Goal: Task Accomplishment & Management: Manage account settings

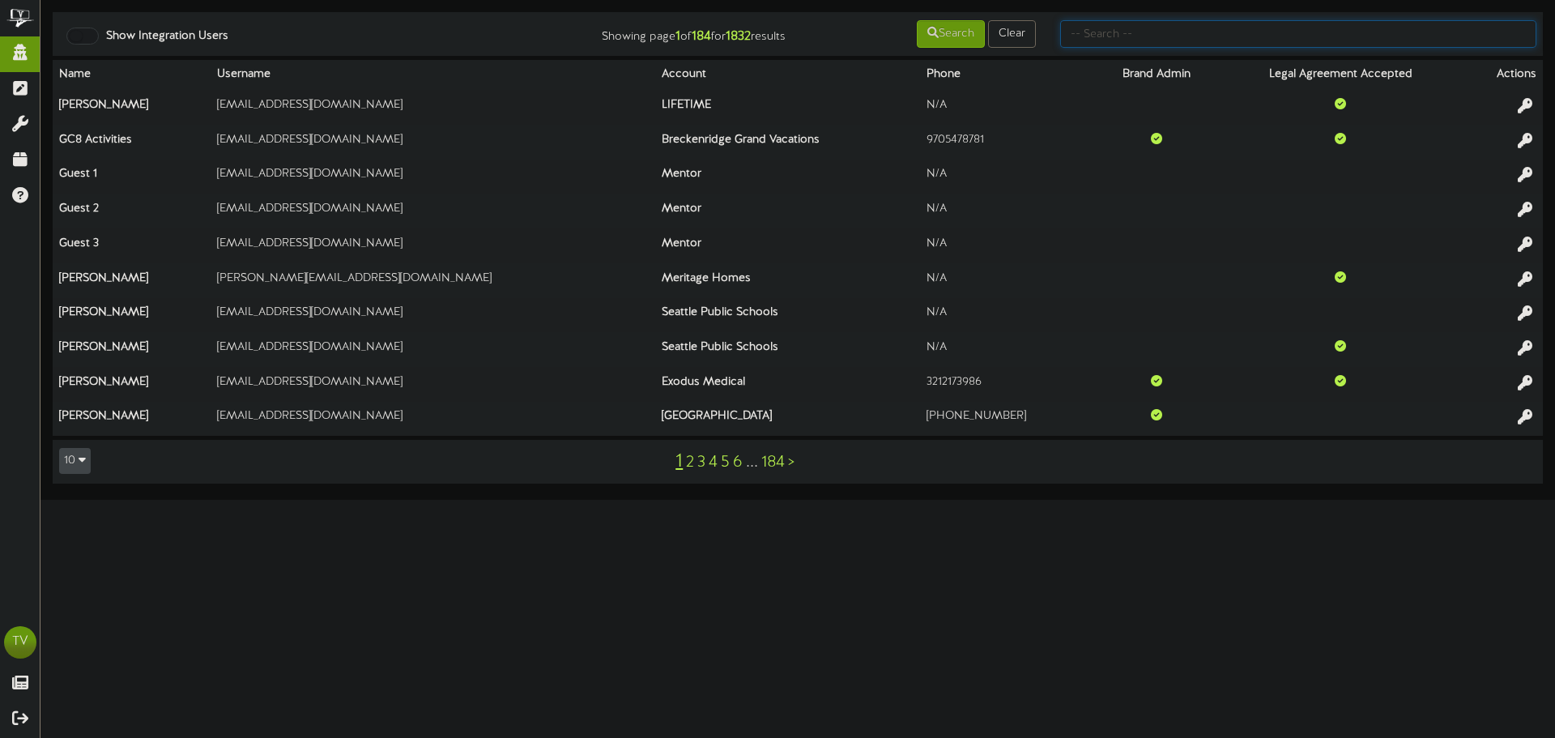
click at [1077, 40] on input "text" at bounding box center [1298, 34] width 476 height 28
type input "mountainland"
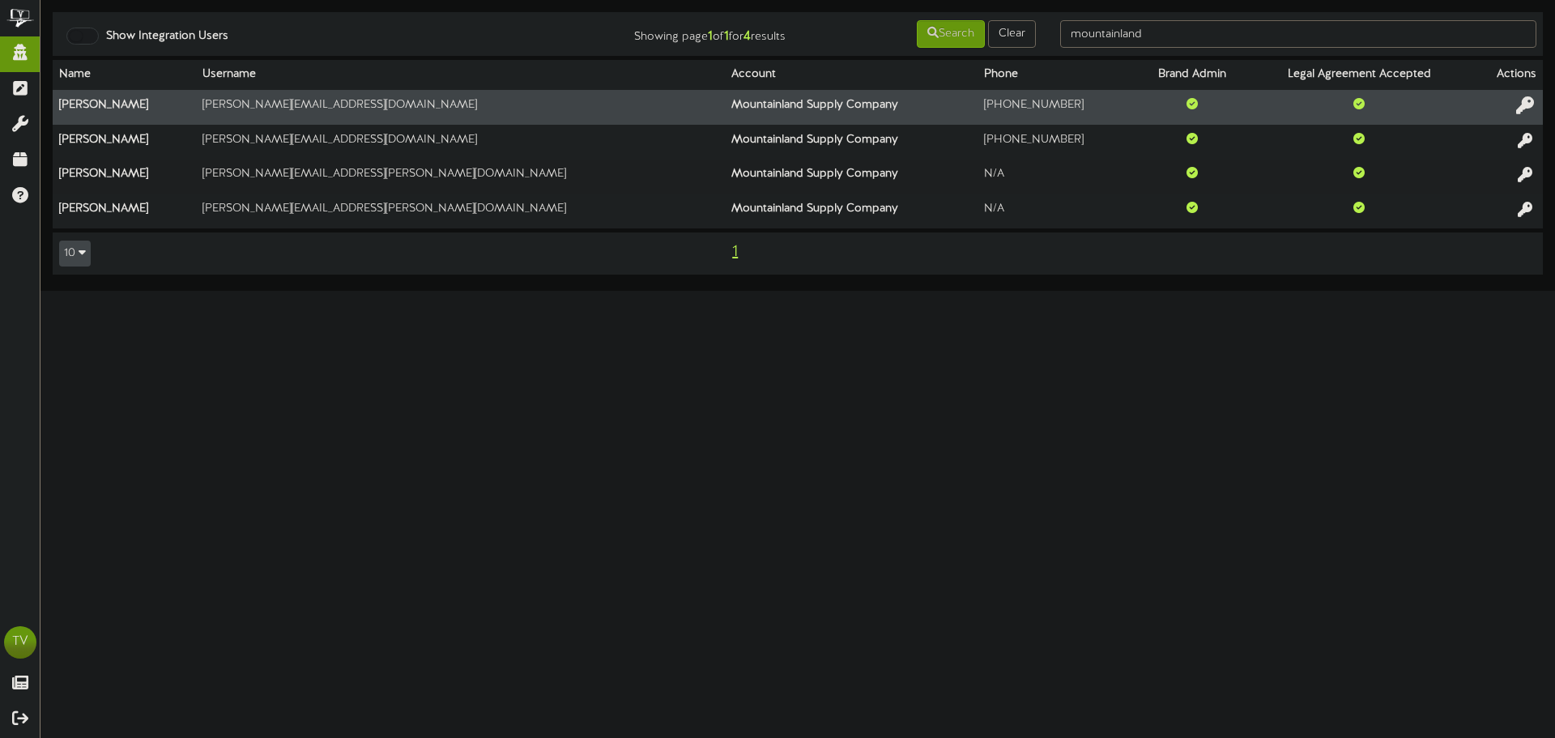
click at [1524, 101] on icon at bounding box center [1525, 105] width 18 height 18
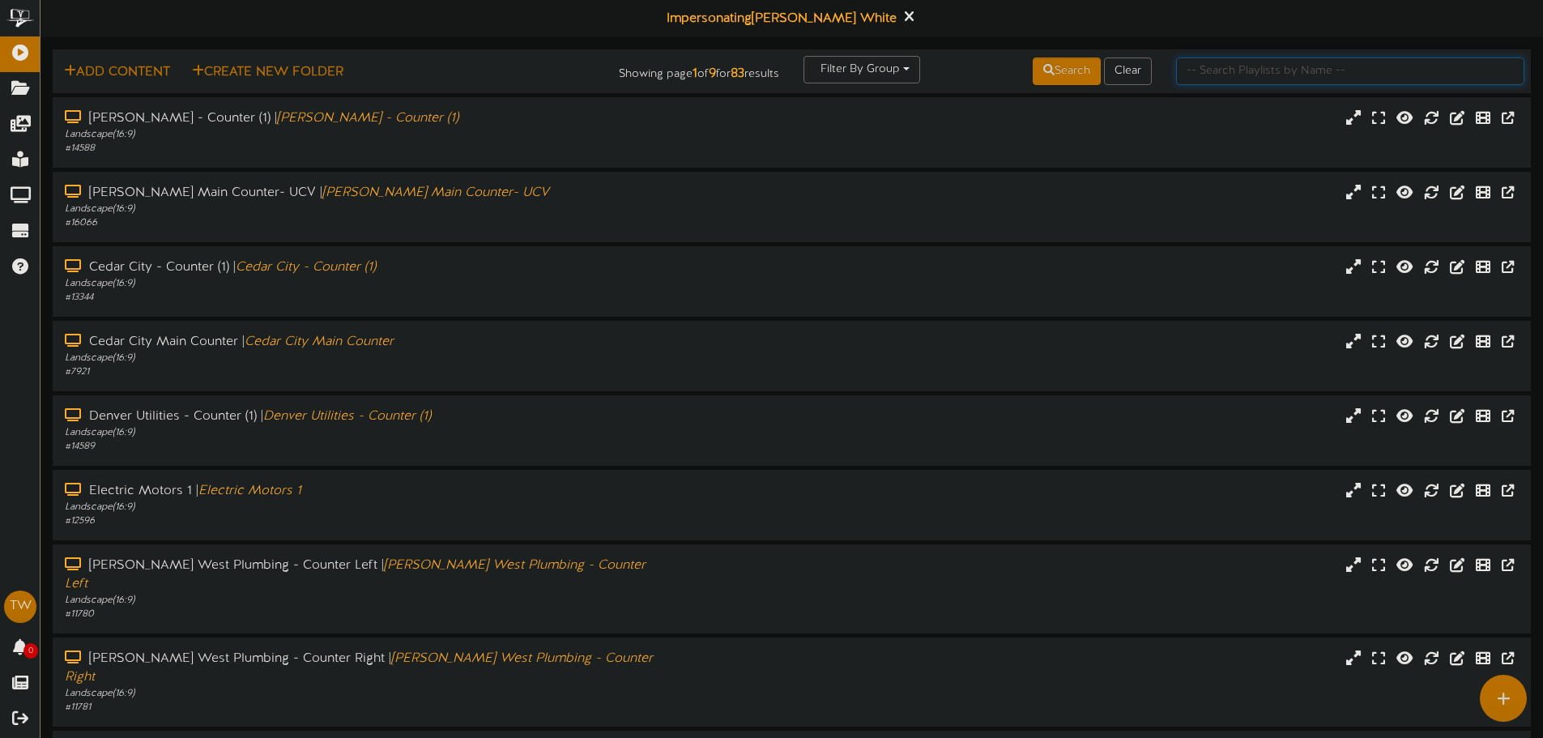
click at [1363, 63] on input "text" at bounding box center [1350, 71] width 348 height 28
type input "m"
type input "nephi"
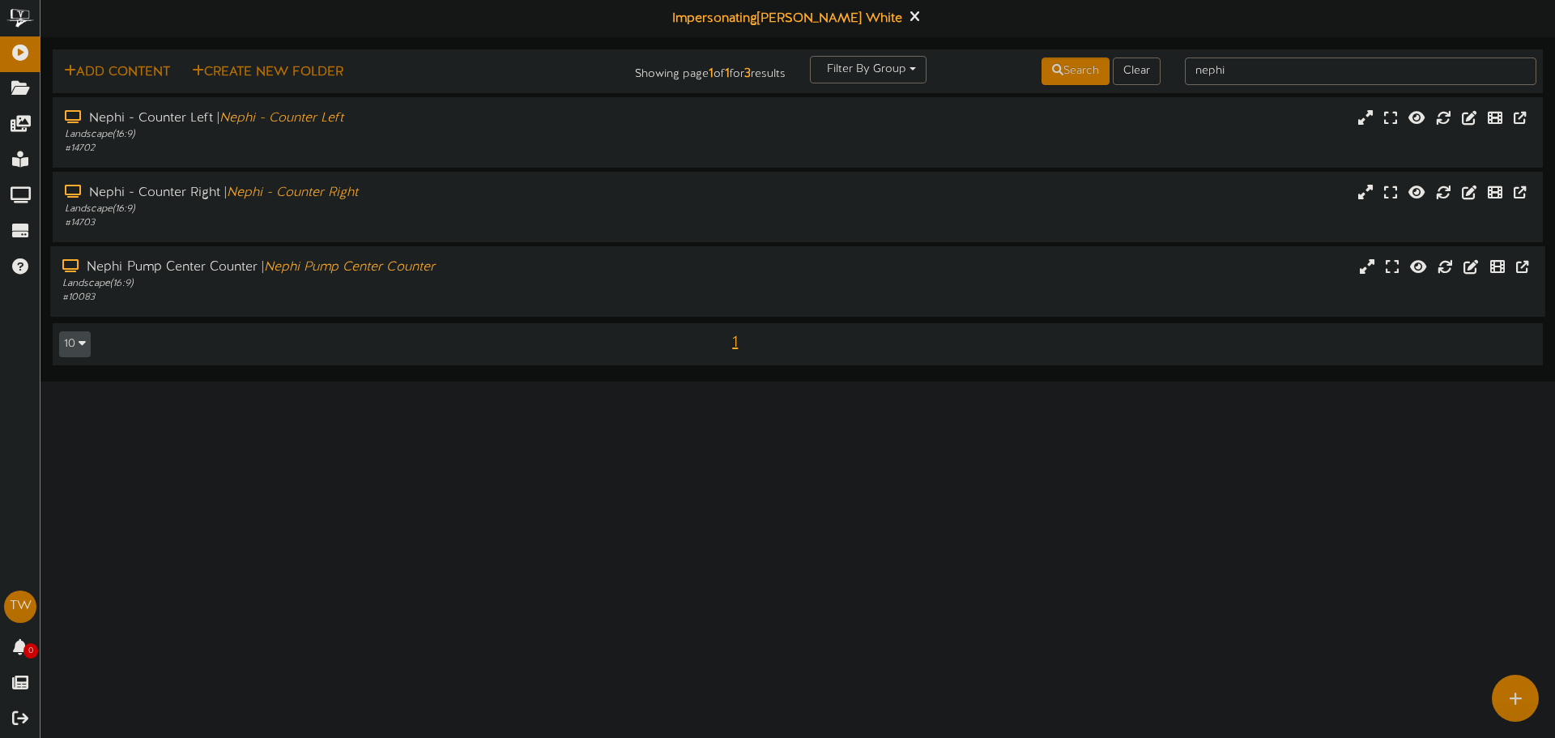
click at [431, 302] on div "# 10083" at bounding box center [361, 298] width 598 height 14
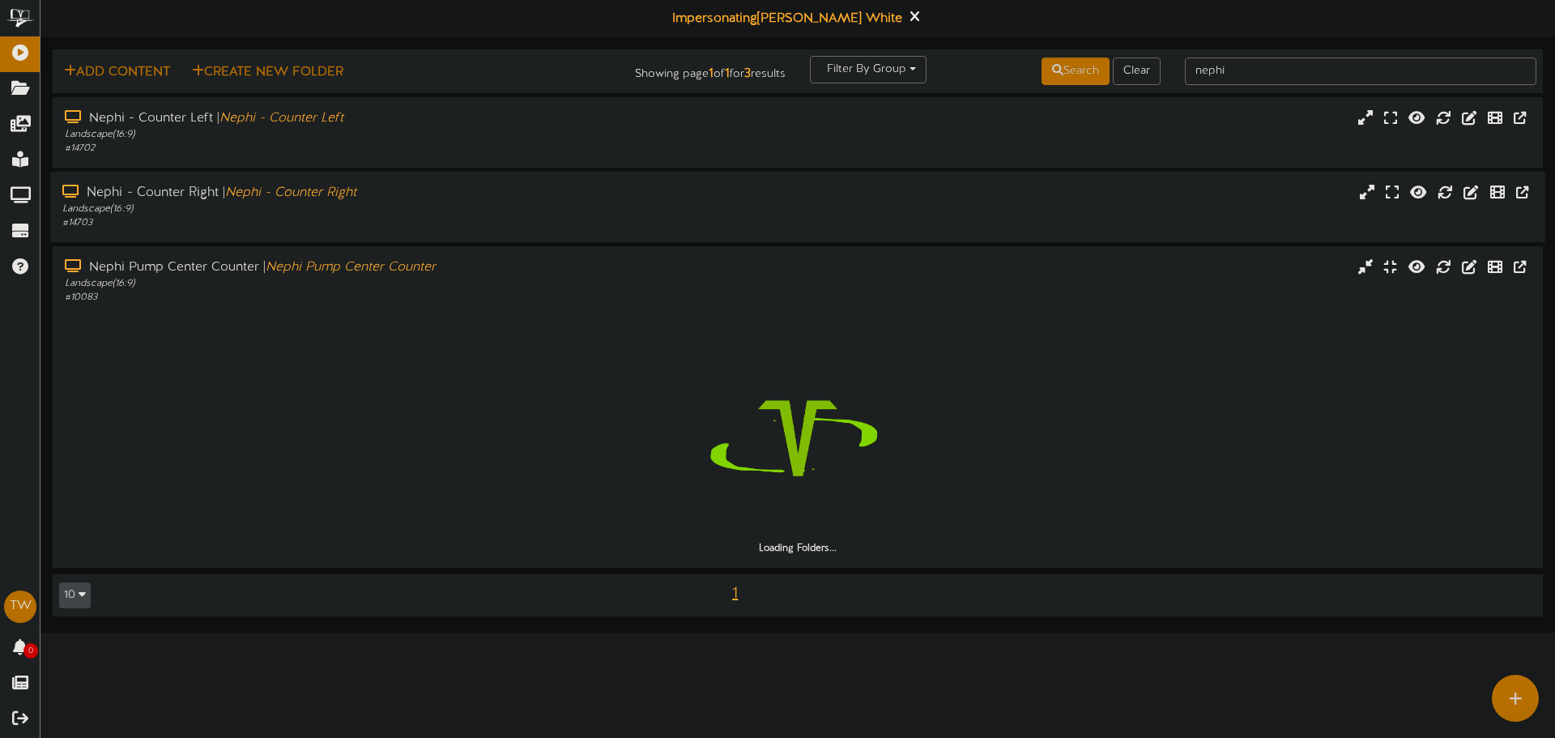
click at [396, 229] on div "# 14703" at bounding box center [361, 223] width 598 height 14
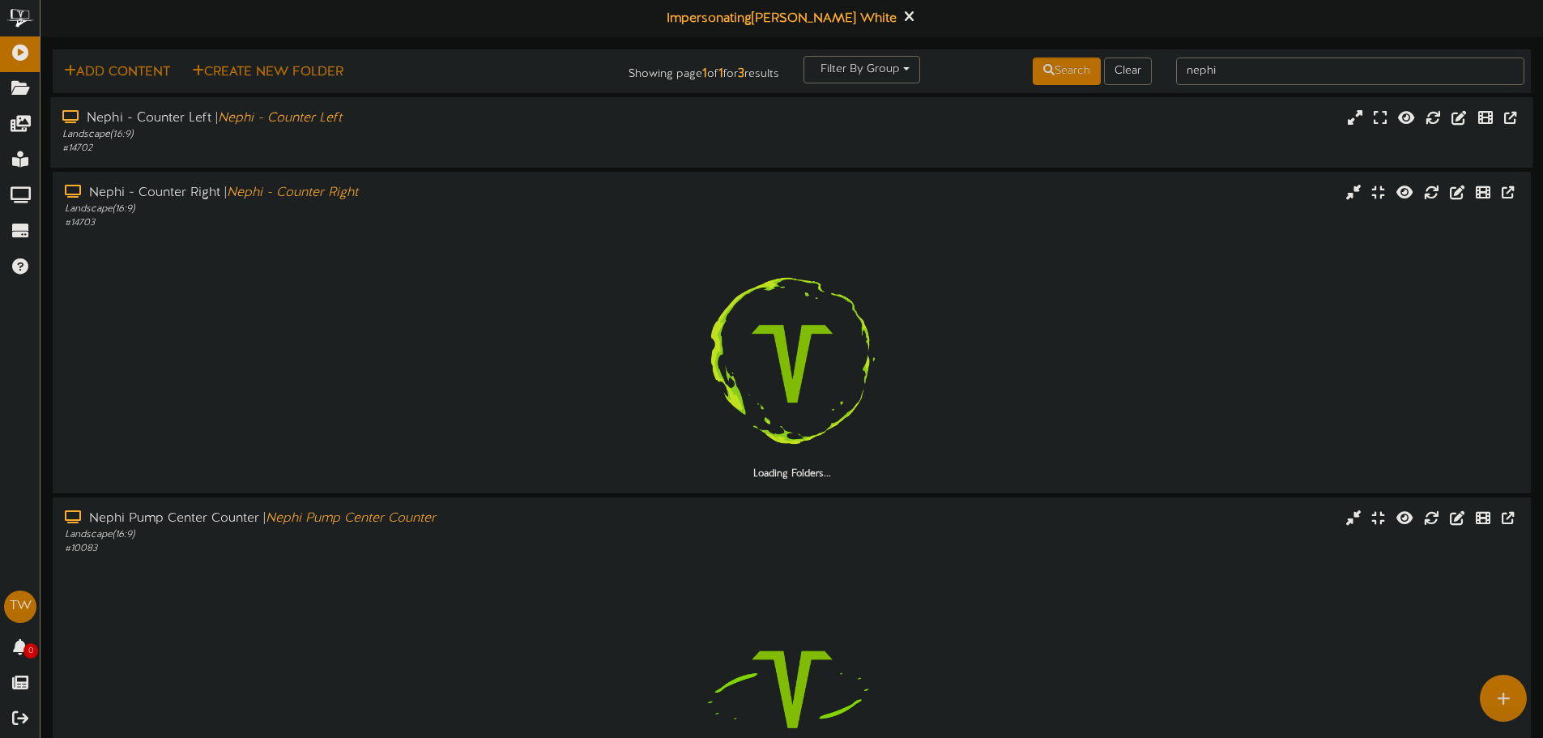
click at [369, 151] on div "# 14702" at bounding box center [359, 149] width 594 height 14
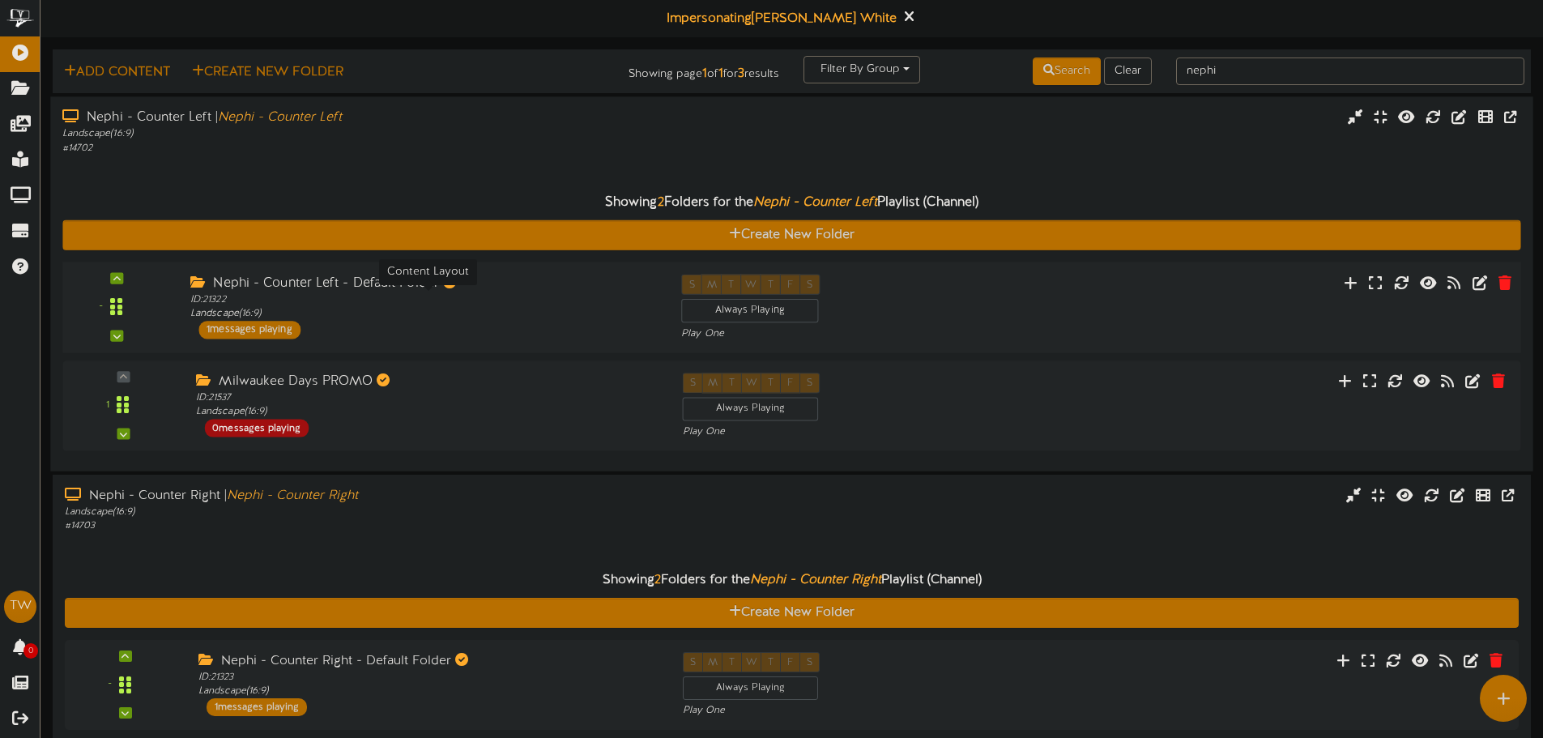
click at [253, 283] on div "Nephi - Counter Left - Default Folder" at bounding box center [423, 283] width 466 height 19
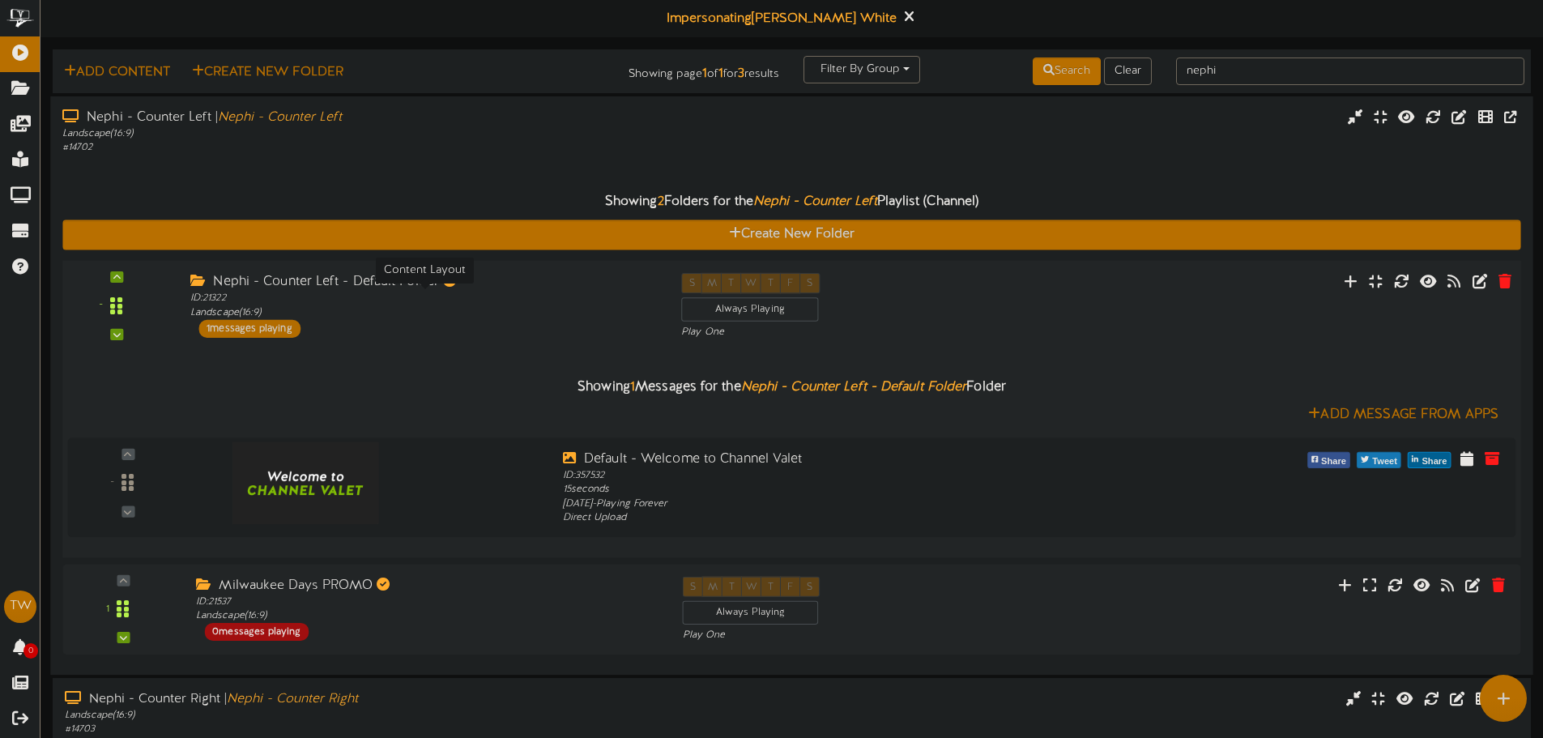
click at [313, 298] on div "ID: 21322 Landscape ( 16:9 )" at bounding box center [423, 305] width 466 height 28
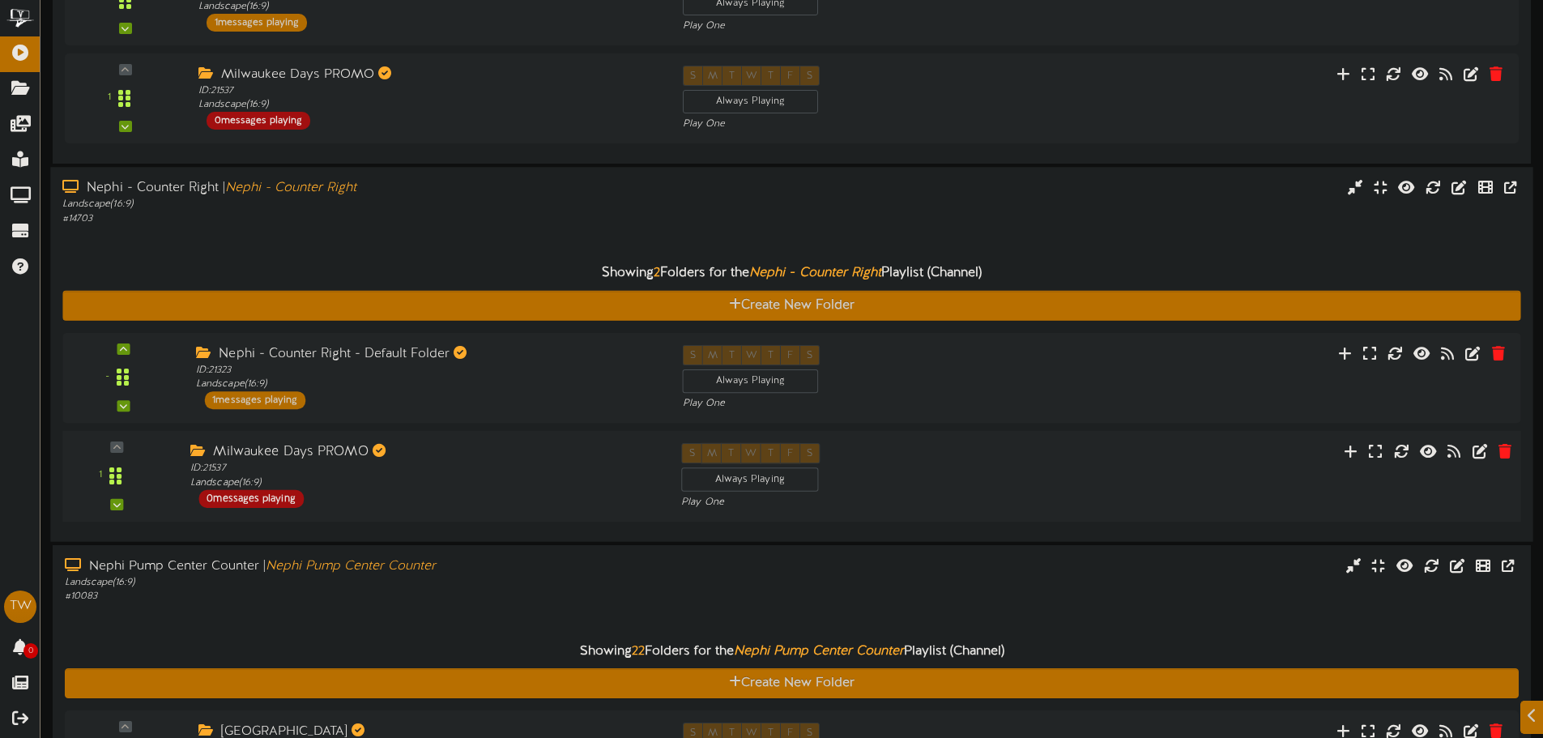
scroll to position [324, 0]
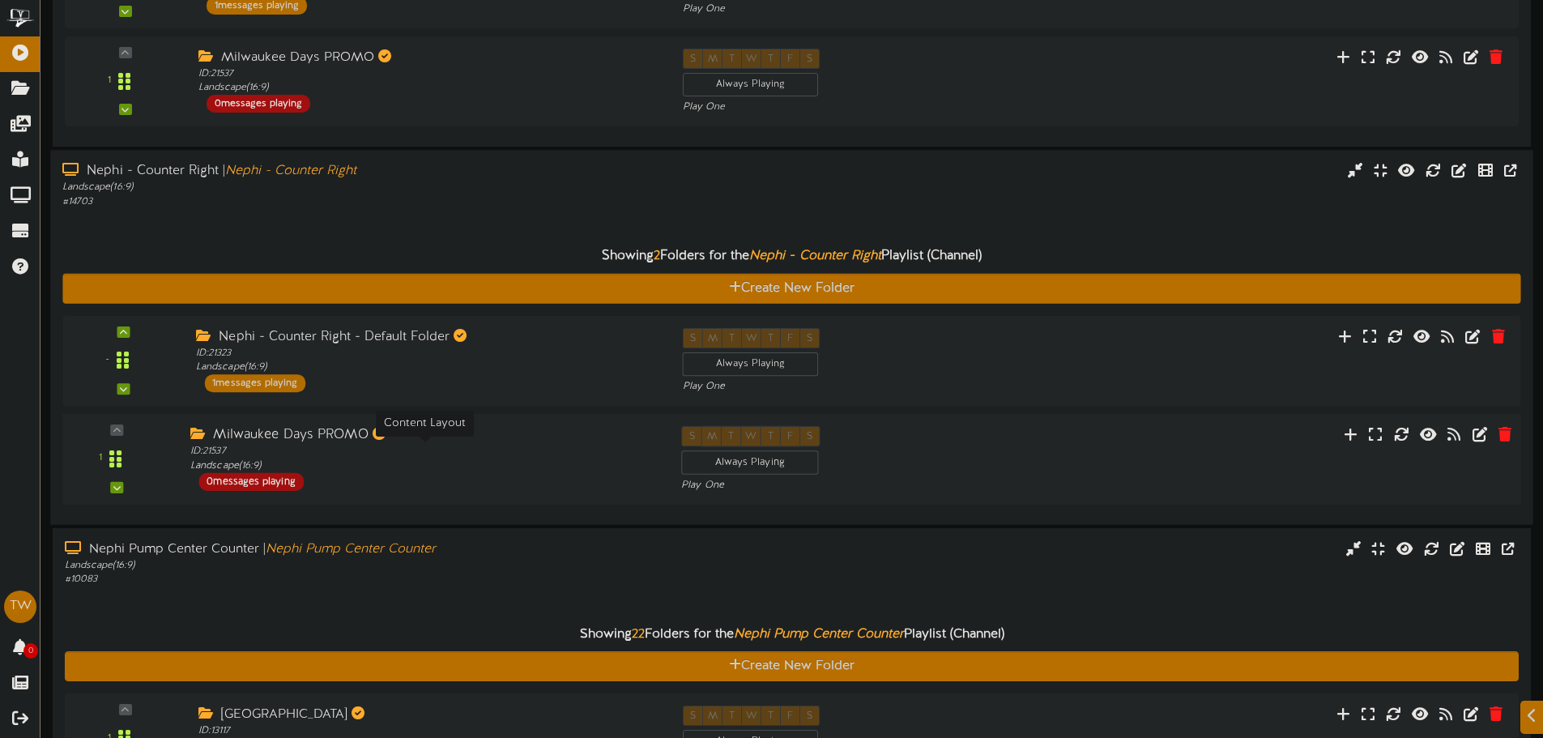
click at [321, 454] on div "ID: 21537 Landscape ( 16:9 )" at bounding box center [423, 459] width 466 height 28
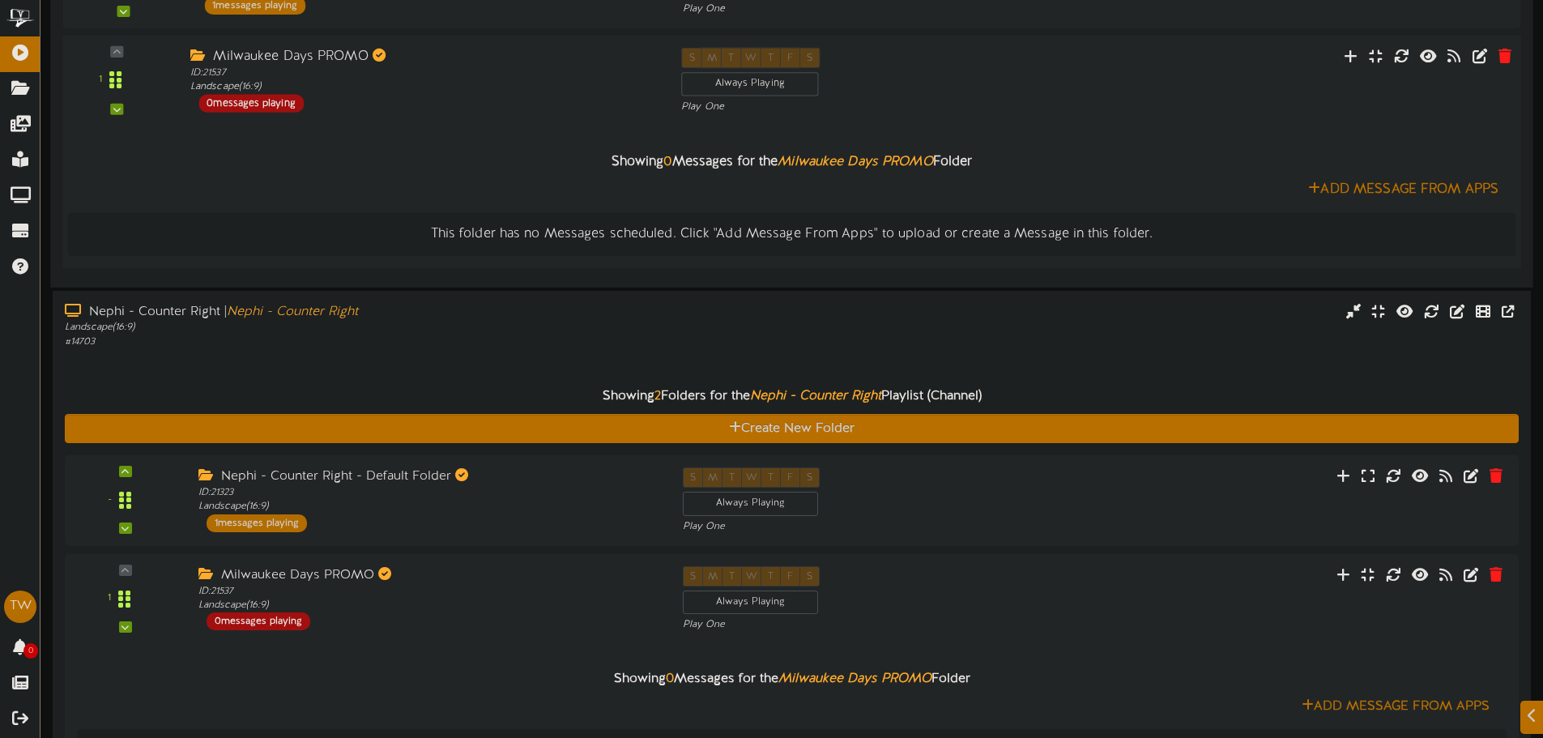
click at [343, 122] on div "Showing 0 Messages for the Milwaukee Days PROMO Folder Add Message From Apps Th…" at bounding box center [792, 185] width 1448 height 142
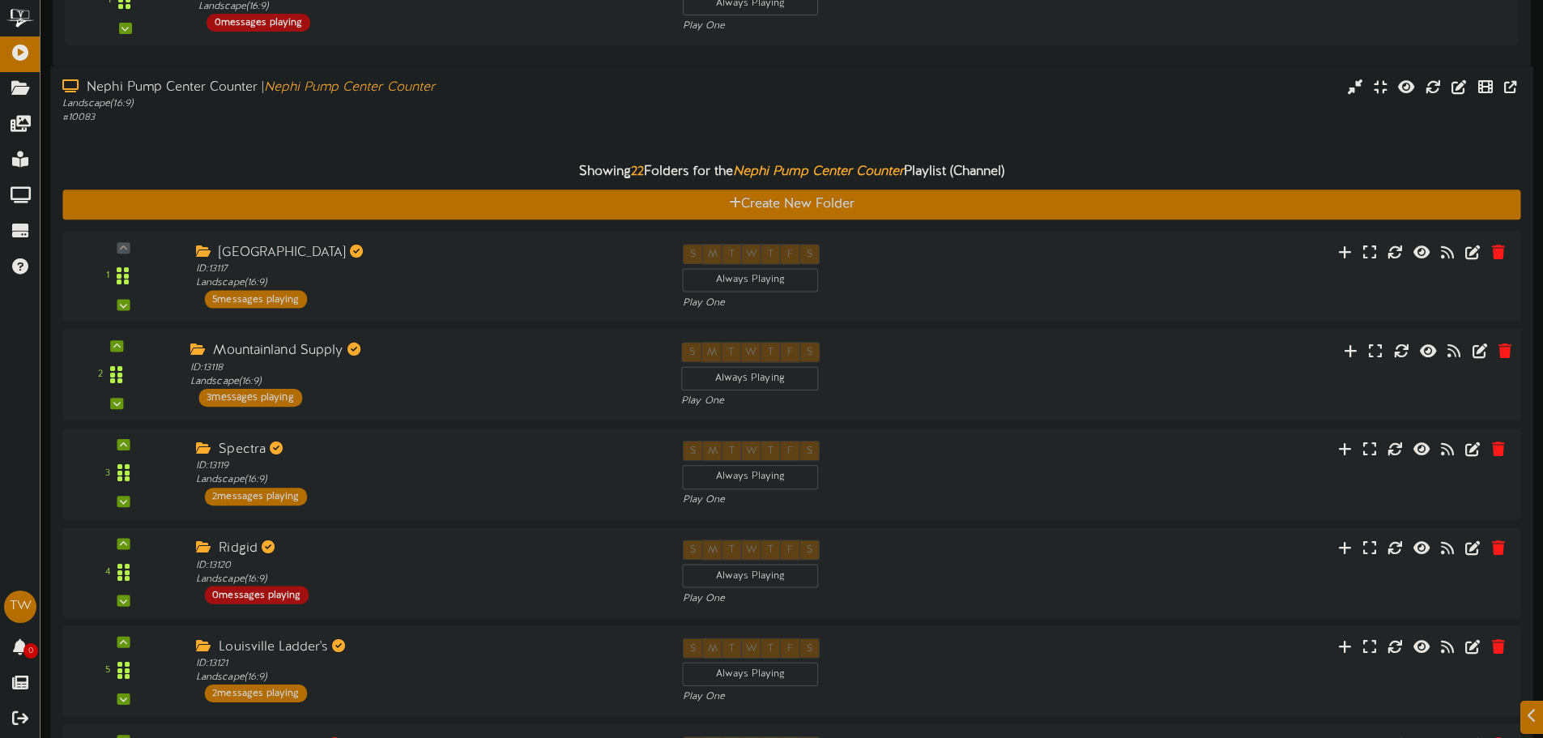
scroll to position [811, 0]
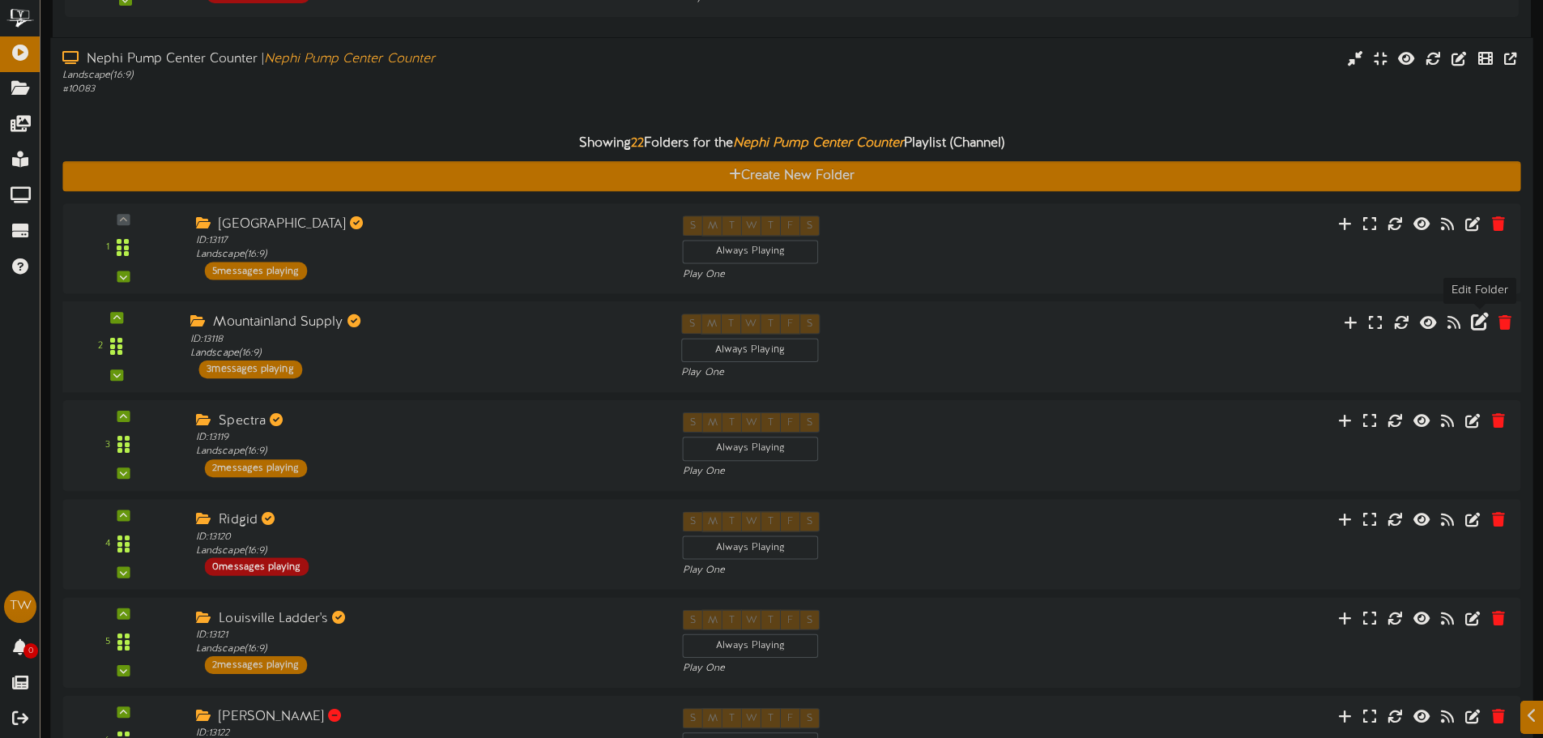
click at [1476, 328] on icon at bounding box center [1479, 322] width 18 height 18
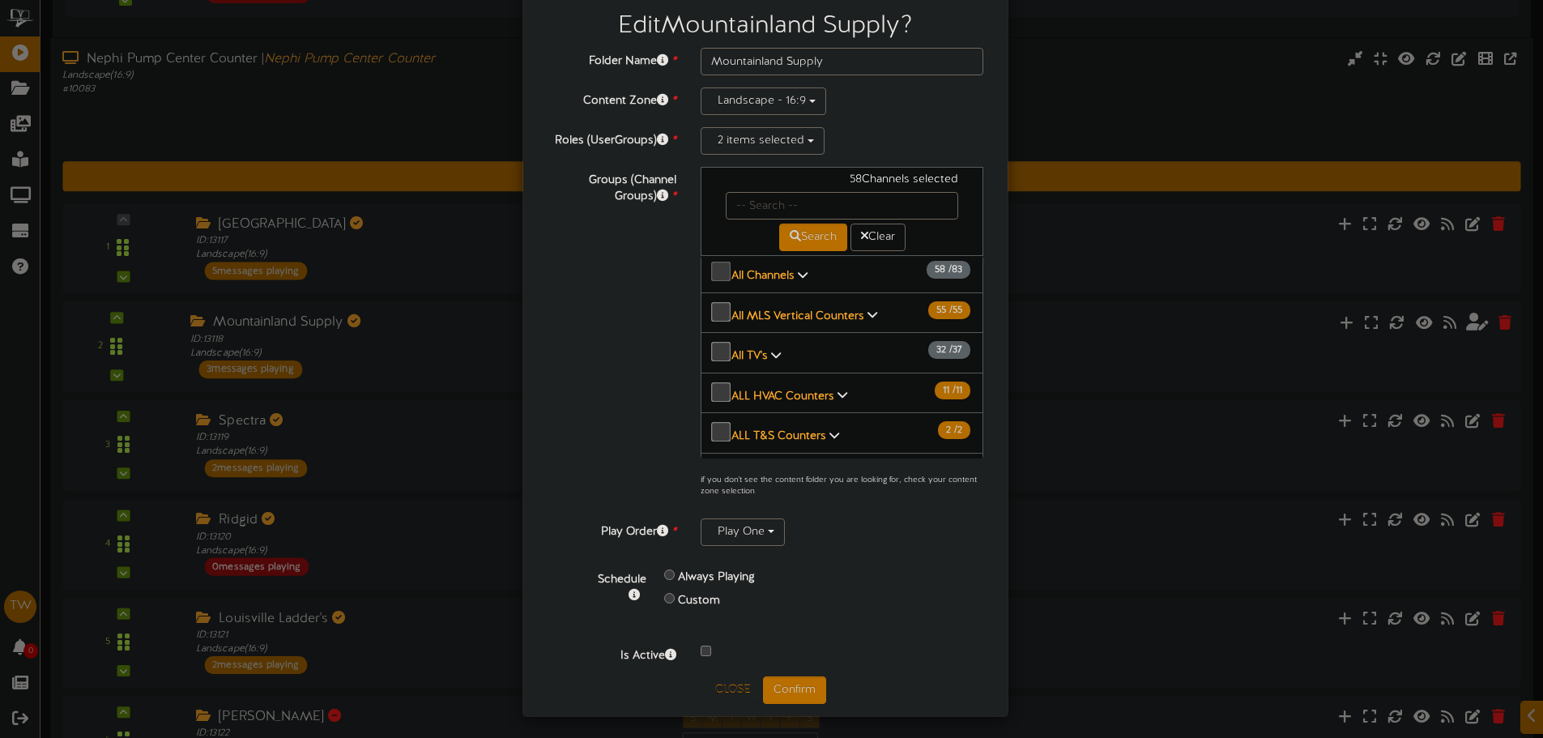
scroll to position [0, 0]
click at [765, 279] on b "All Channels" at bounding box center [762, 280] width 63 height 12
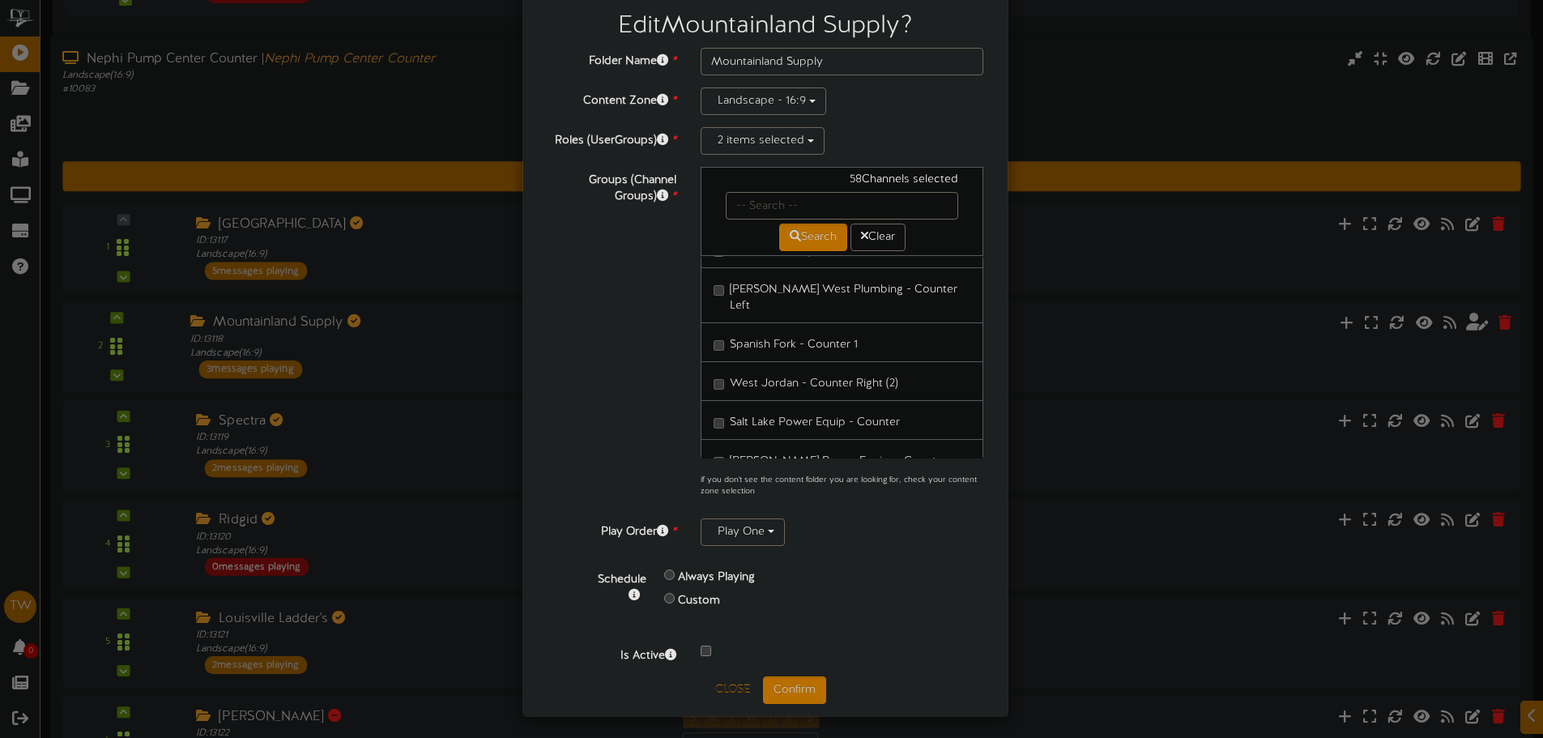
scroll to position [2915, 0]
click at [655, 353] on div "Groups (Channel Groups) * 58 Channels selected Search Clear All Channels 58 83" at bounding box center [765, 336] width 460 height 339
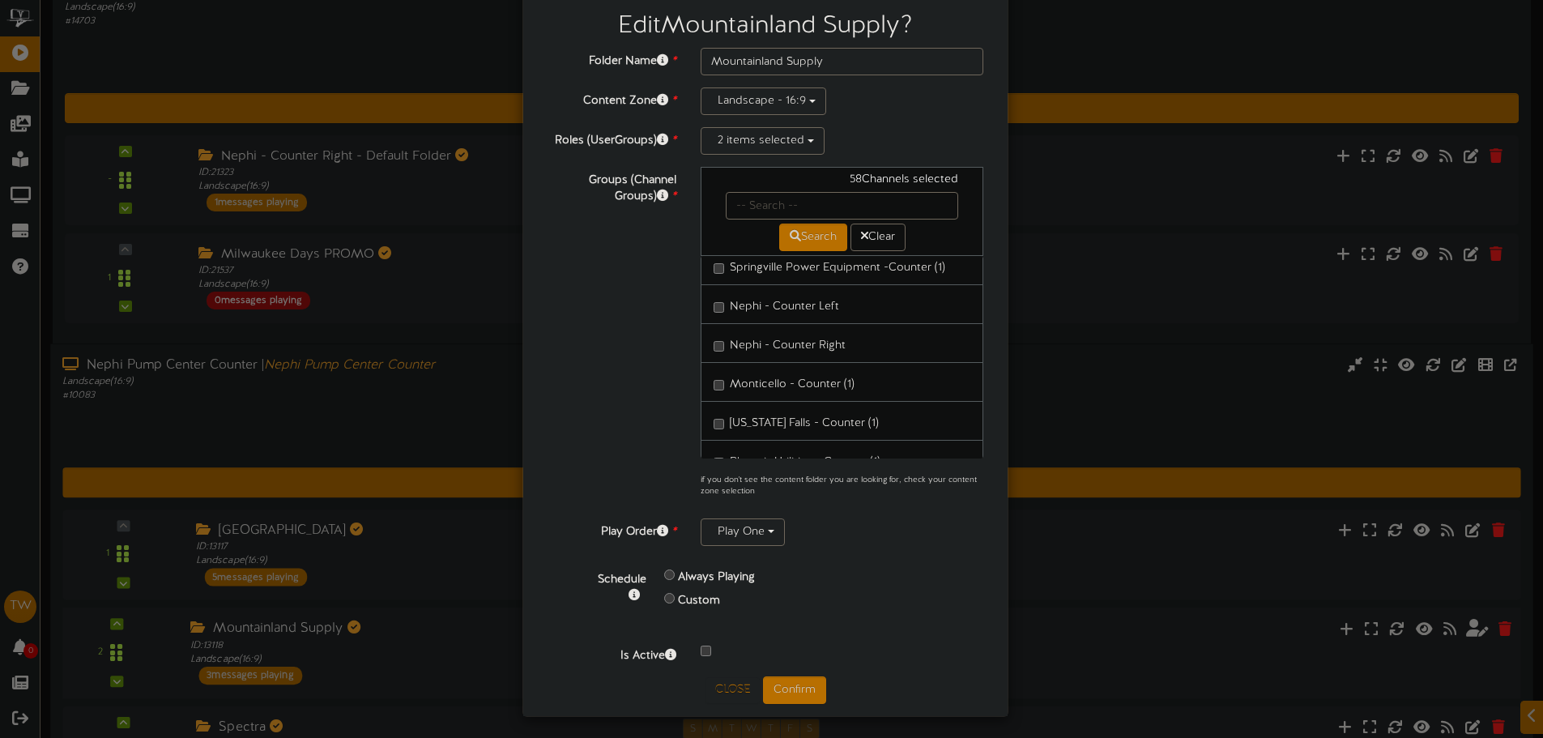
scroll to position [2186, 0]
click at [713, 312] on label "Nephi - Counter Right" at bounding box center [779, 323] width 132 height 22
click at [788, 701] on div "Edit Mountainland Supply ? Folder Name * Mountainland Supply Content Zone * Lan…" at bounding box center [765, 350] width 484 height 731
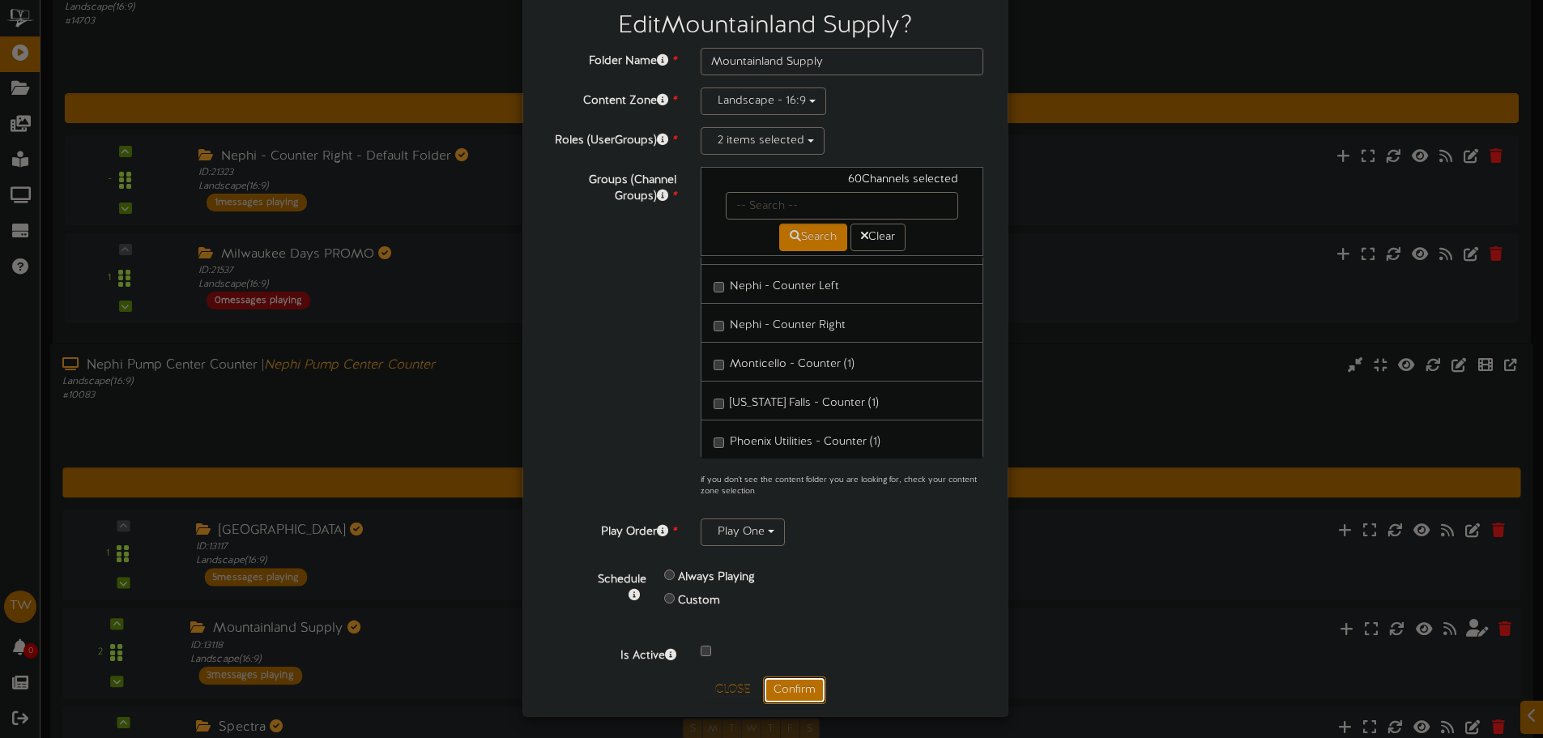
click at [789, 693] on button "Confirm" at bounding box center [794, 690] width 63 height 28
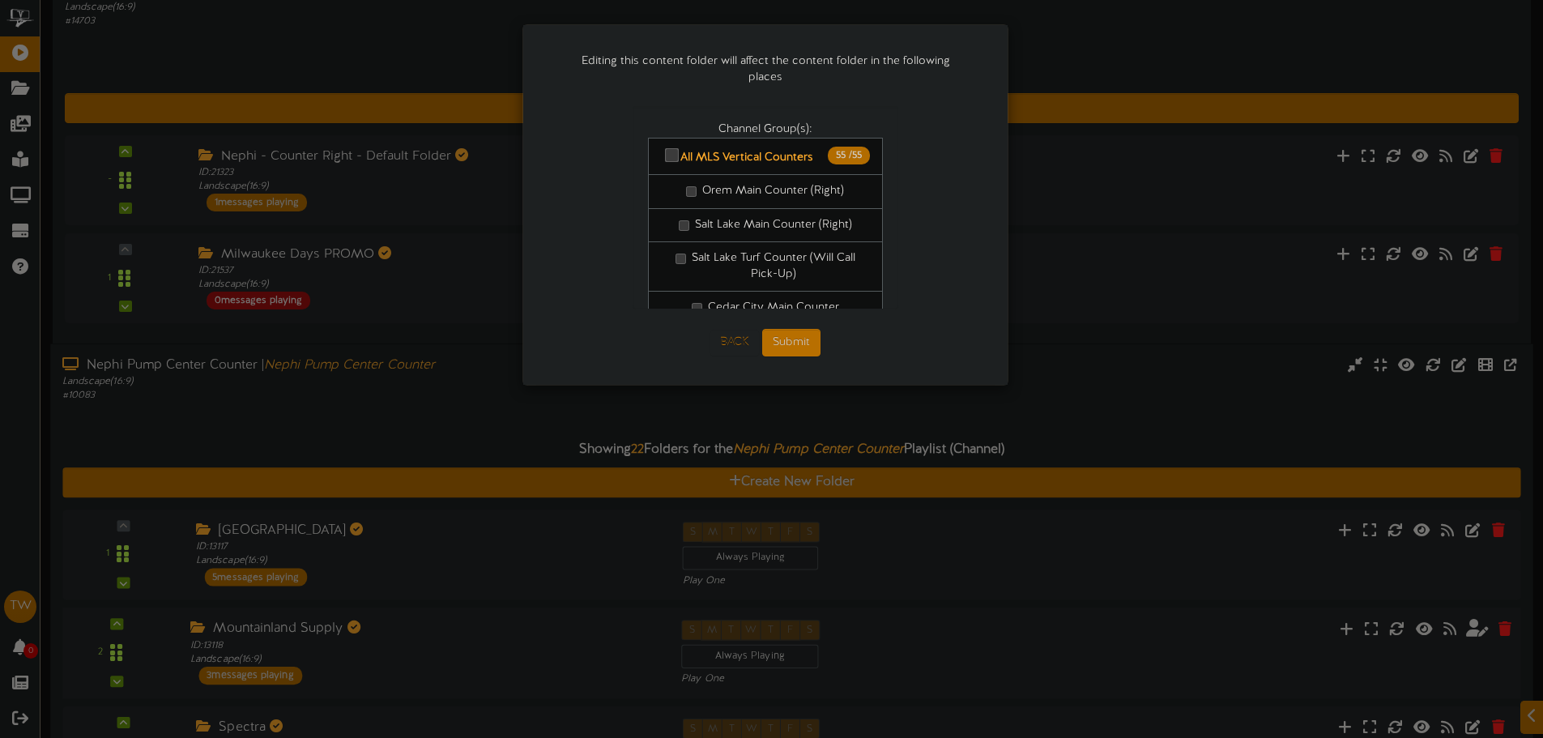
scroll to position [0, 0]
click at [800, 336] on button "Submit" at bounding box center [791, 343] width 58 height 28
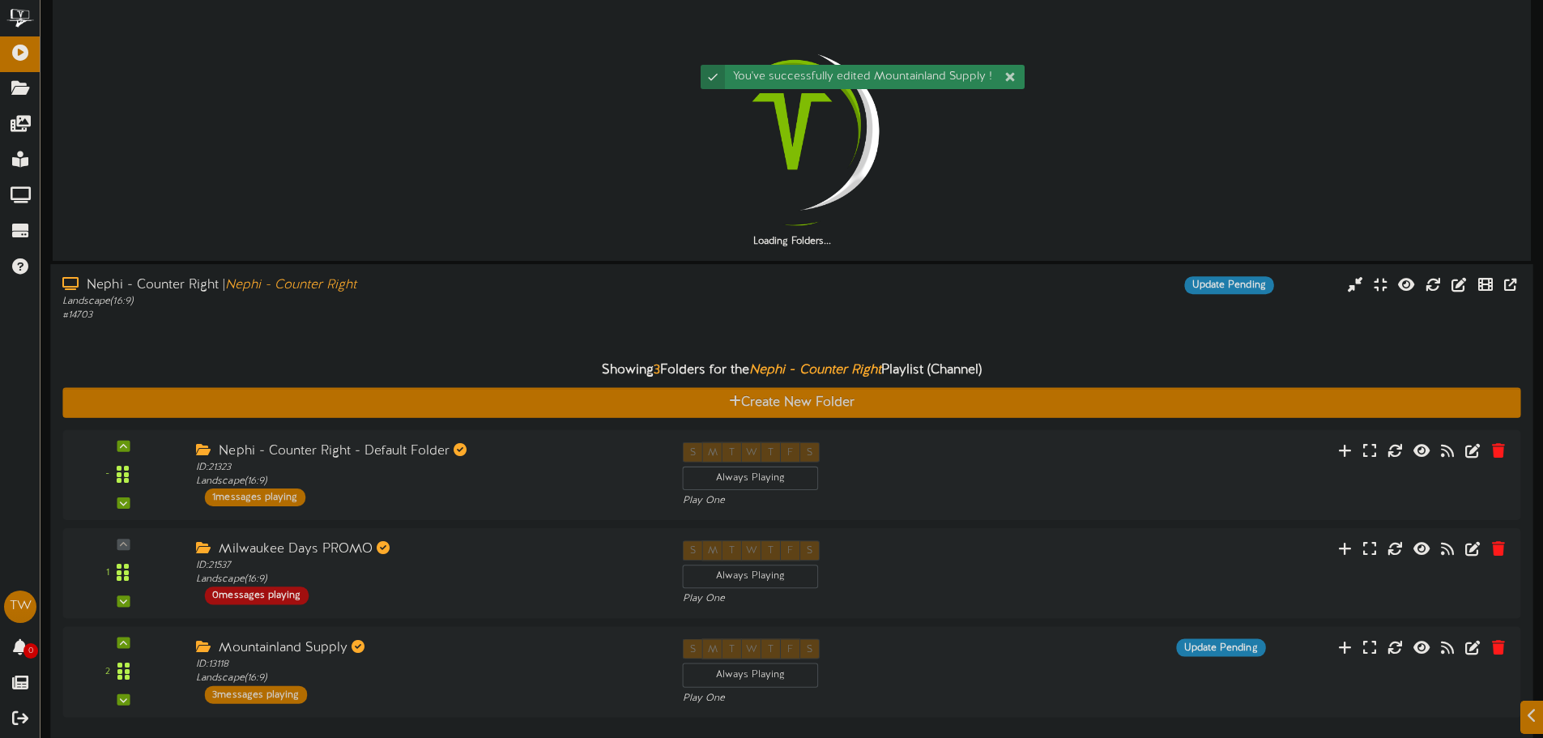
scroll to position [162, 0]
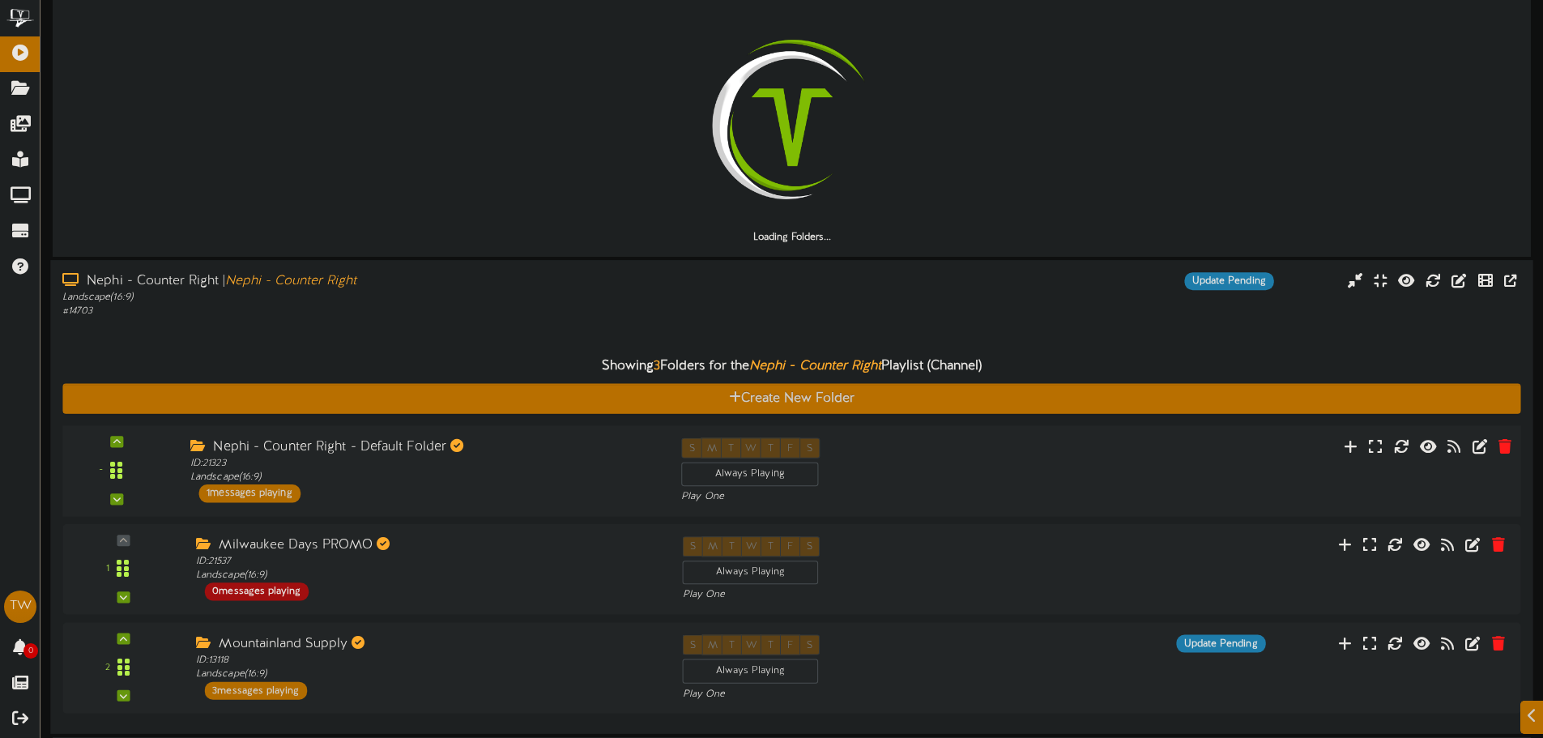
click at [991, 453] on div "S M T W T F S Always Playing Play One" at bounding box center [853, 470] width 368 height 66
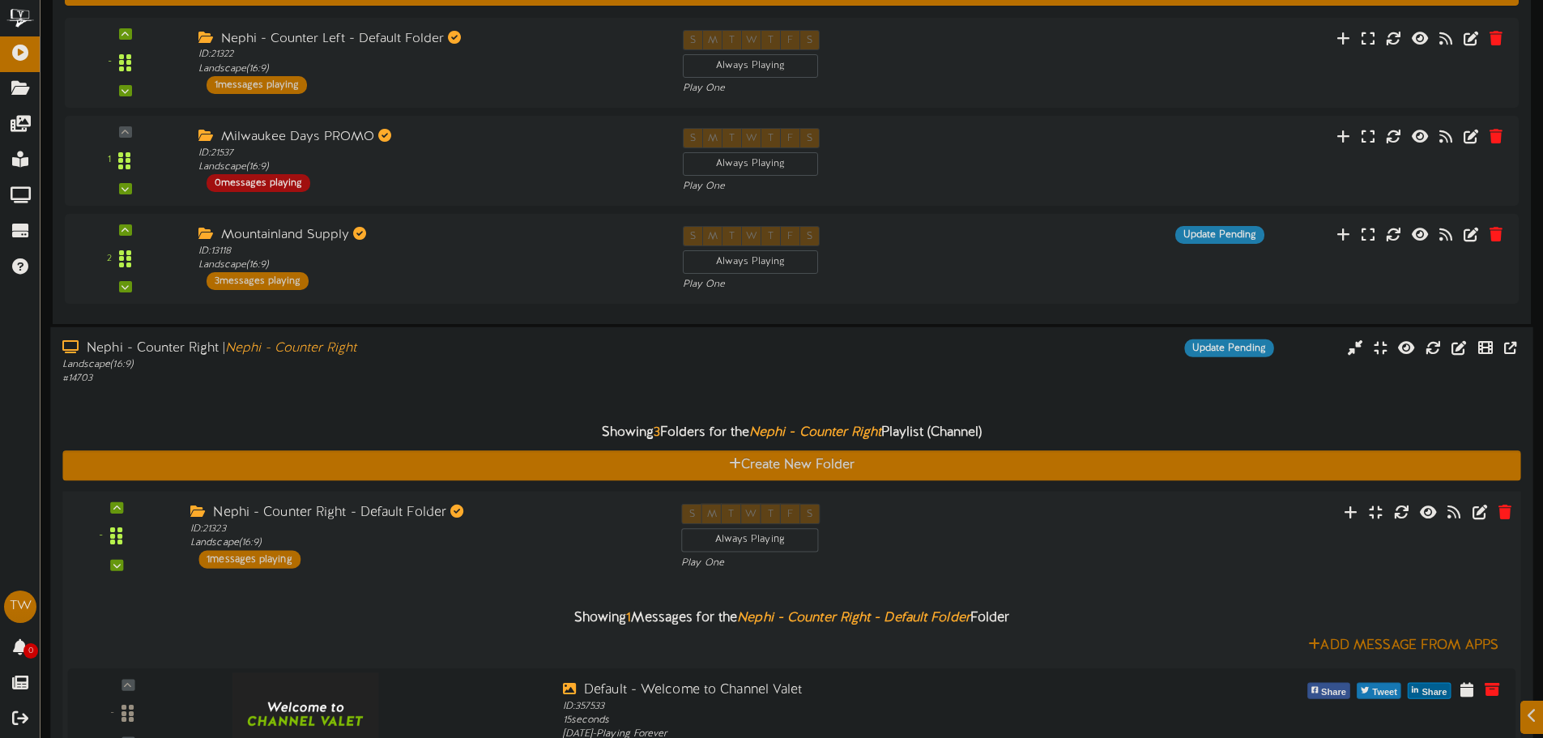
scroll to position [324, 0]
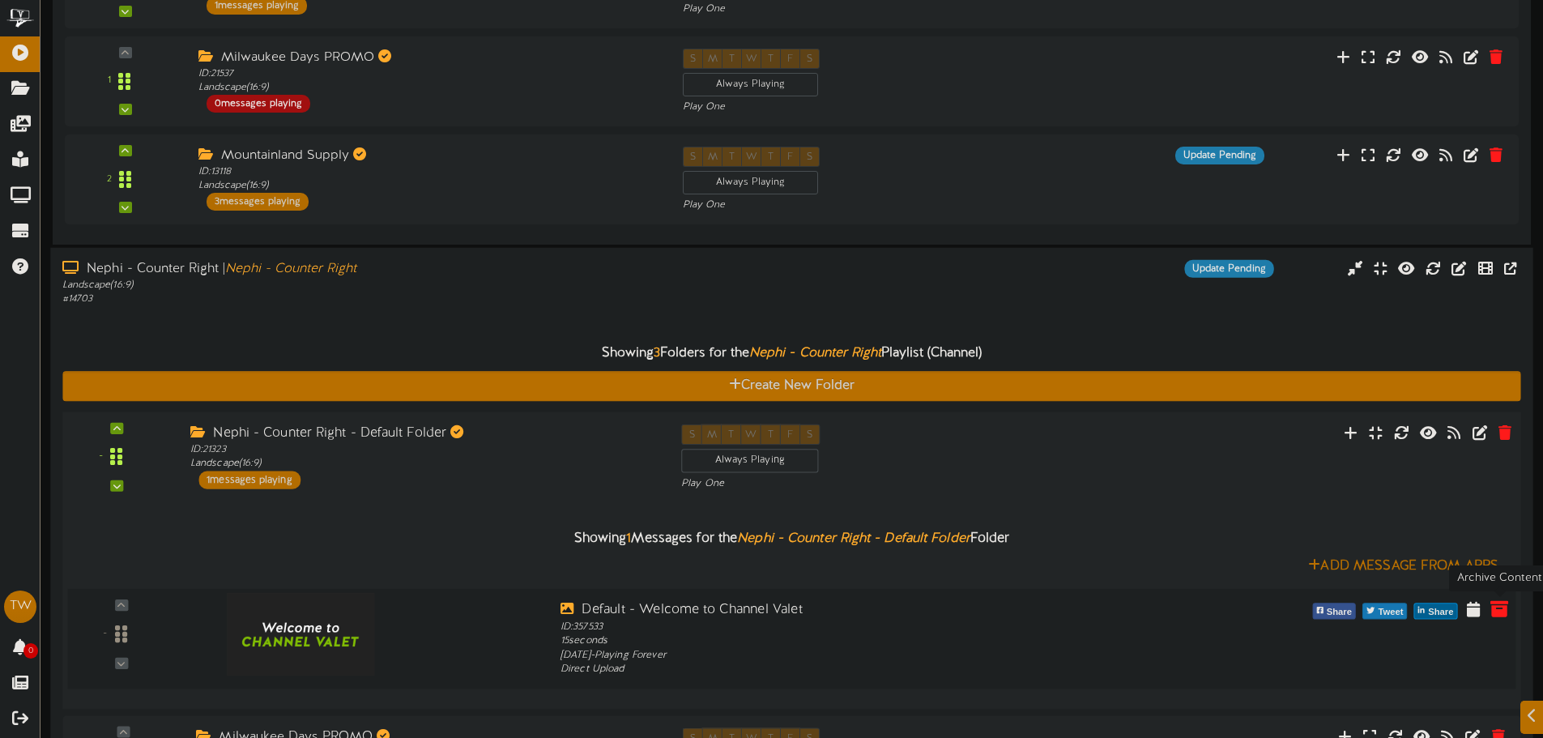
click at [1496, 615] on icon at bounding box center [1499, 609] width 18 height 18
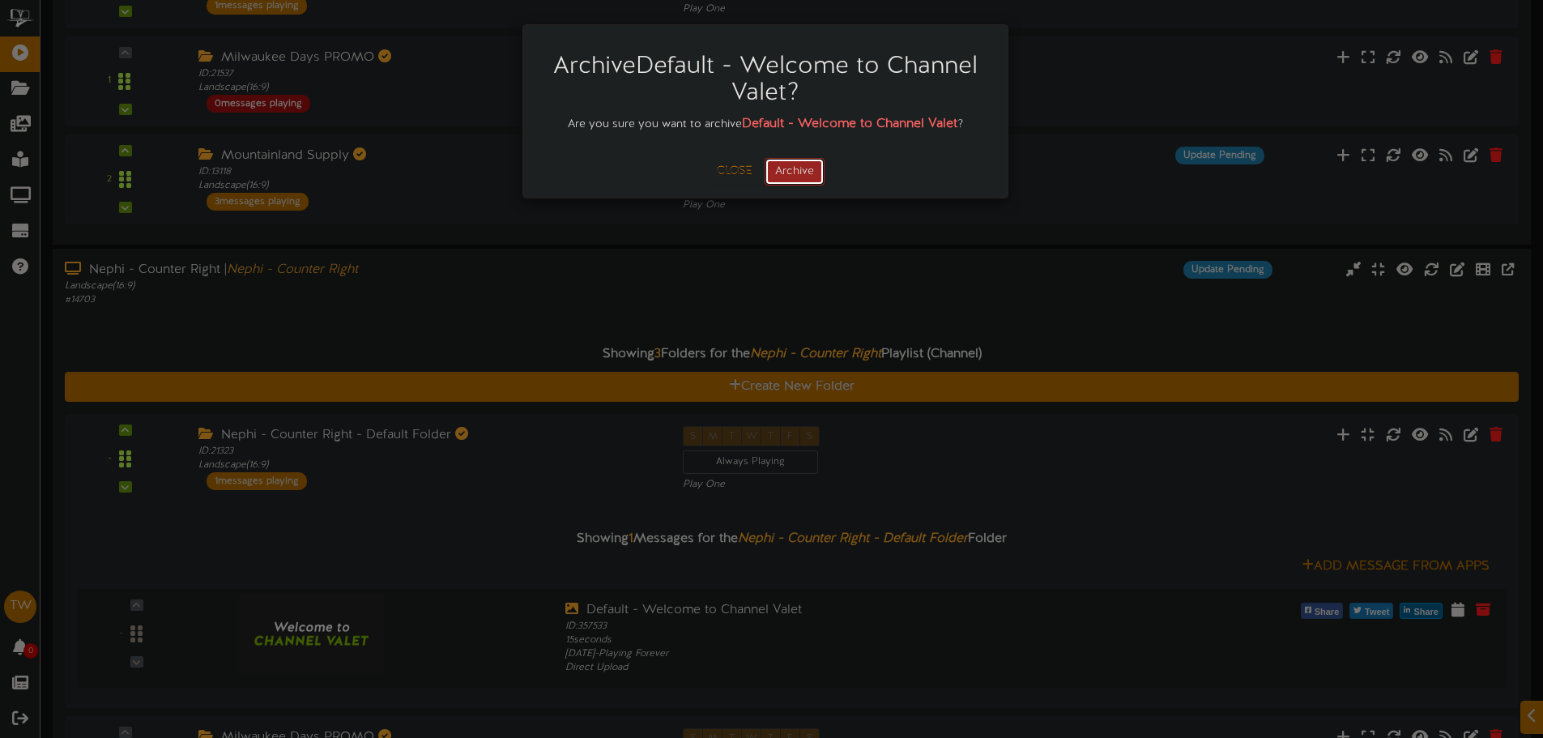
click at [802, 169] on button "Archive" at bounding box center [794, 172] width 60 height 28
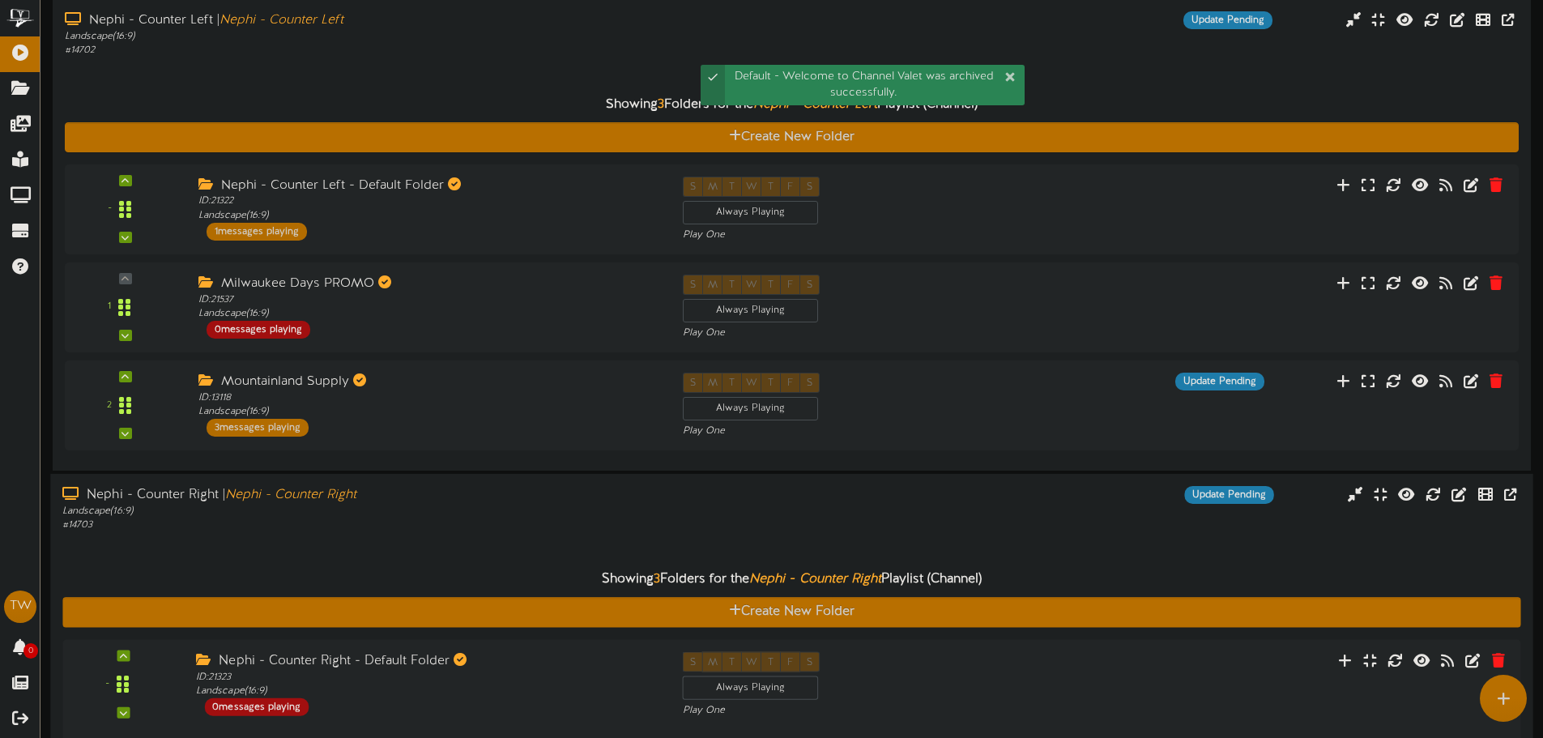
scroll to position [81, 0]
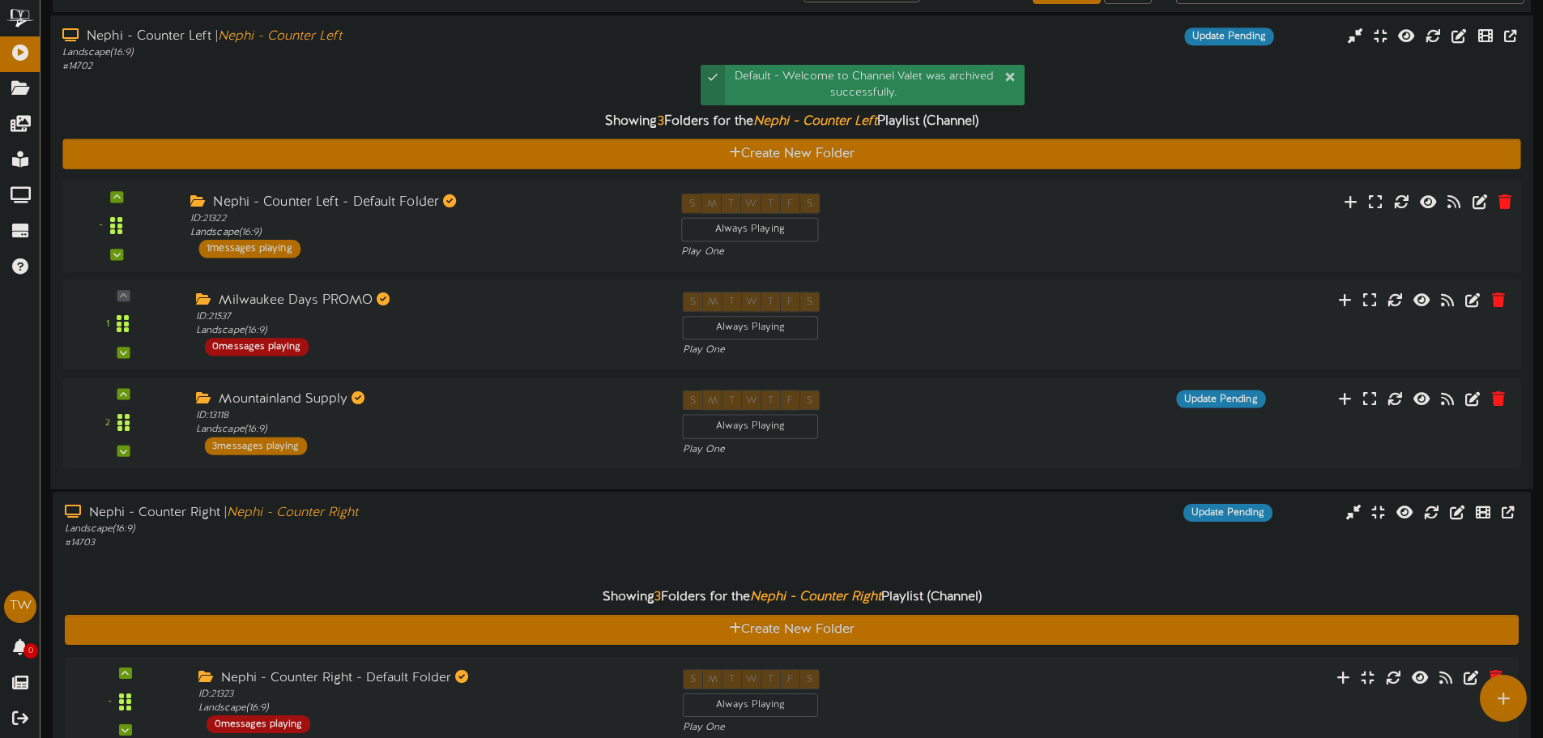
click at [1248, 222] on div "- ID:" at bounding box center [791, 226] width 1472 height 66
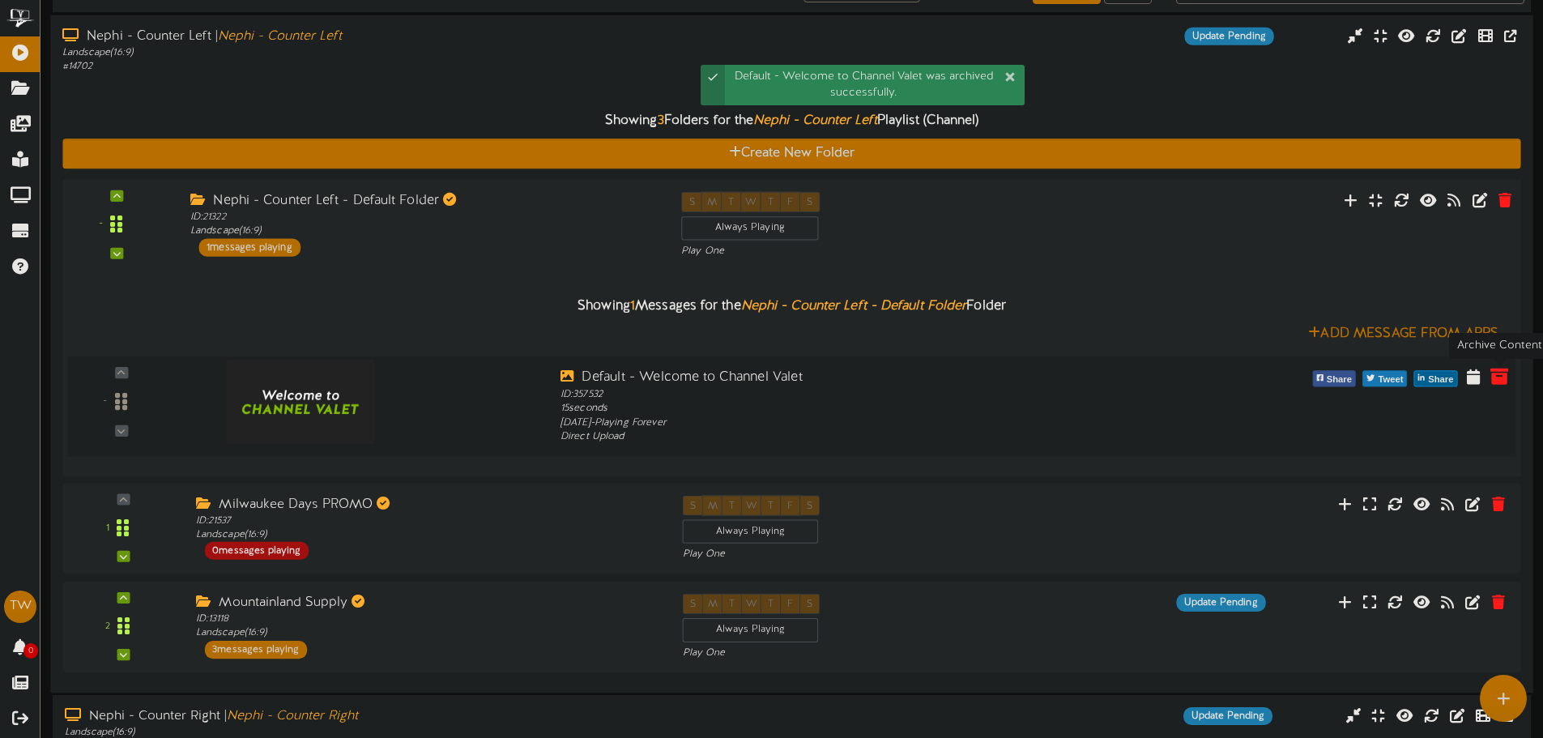
click at [1487, 370] on button at bounding box center [1499, 379] width 28 height 26
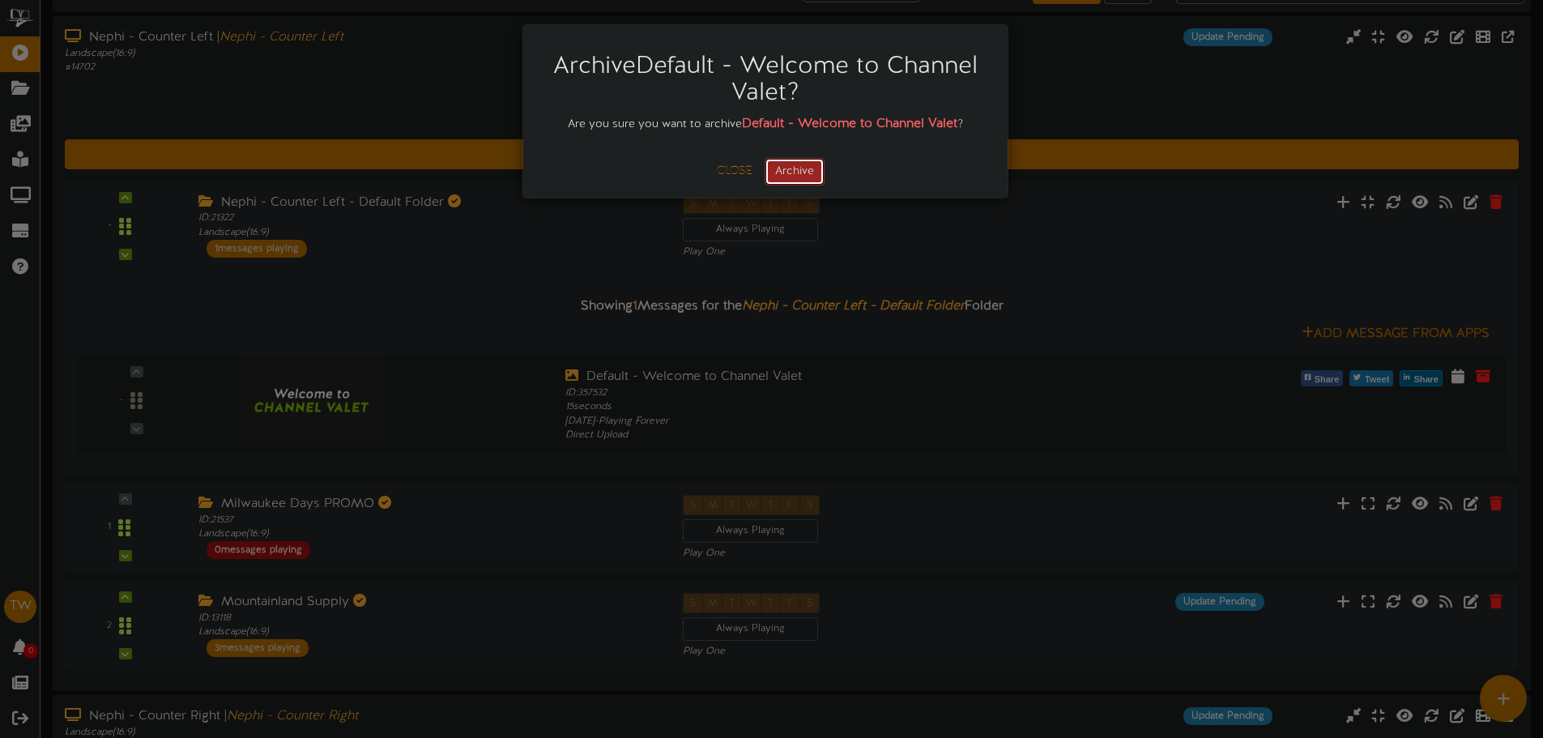
click at [809, 164] on button "Archive" at bounding box center [794, 172] width 60 height 28
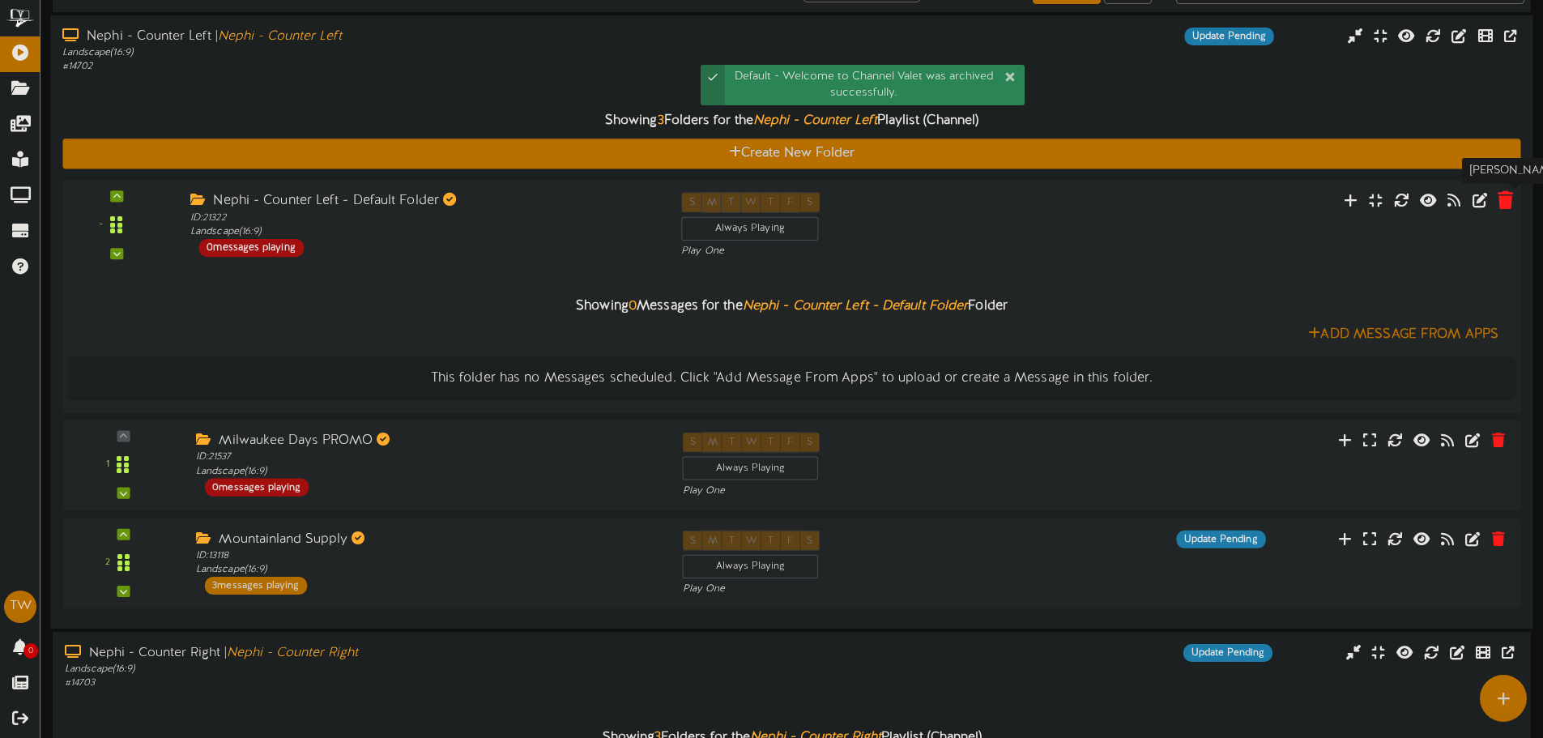
click at [1500, 208] on icon at bounding box center [1504, 199] width 15 height 18
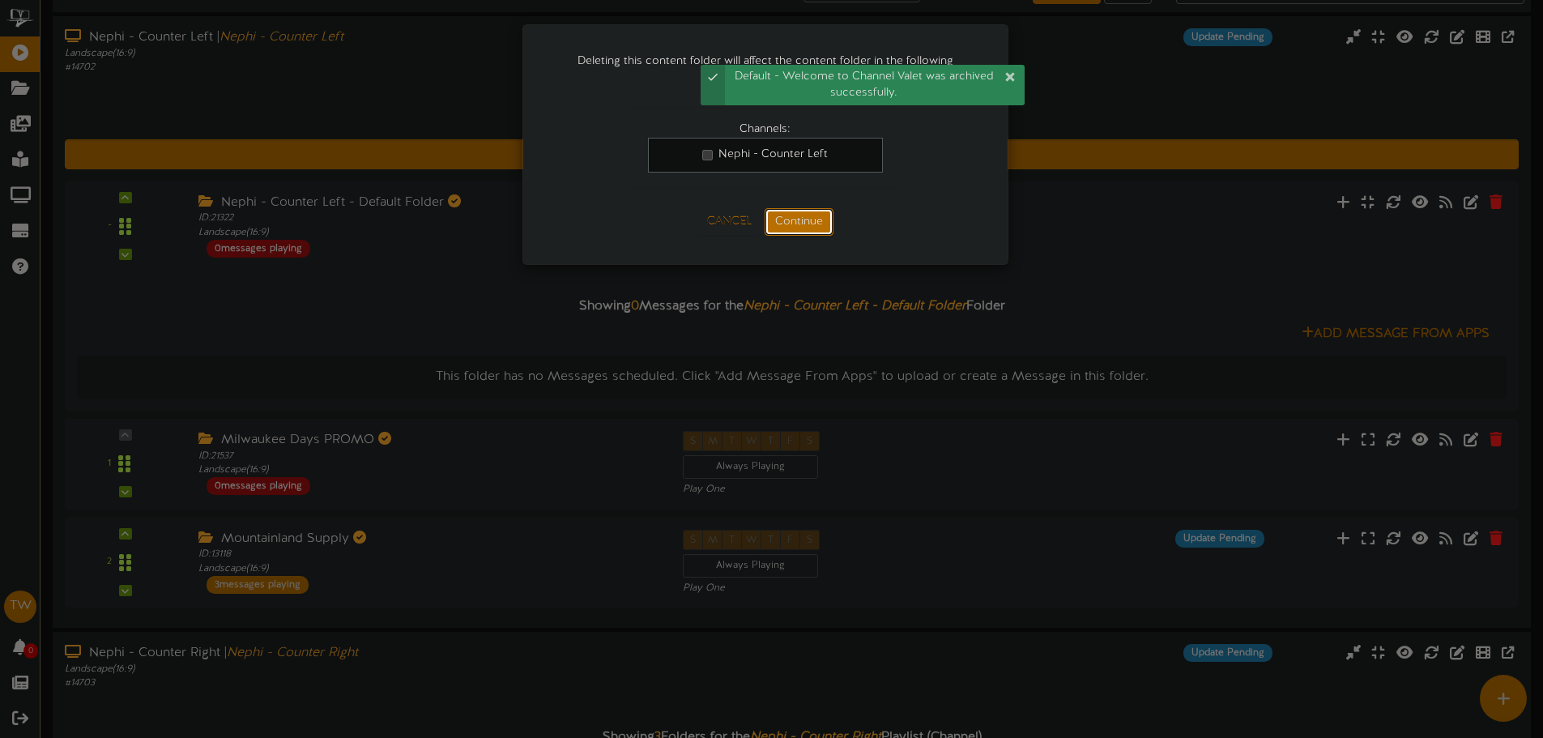
click at [781, 220] on button "Continue" at bounding box center [798, 222] width 69 height 28
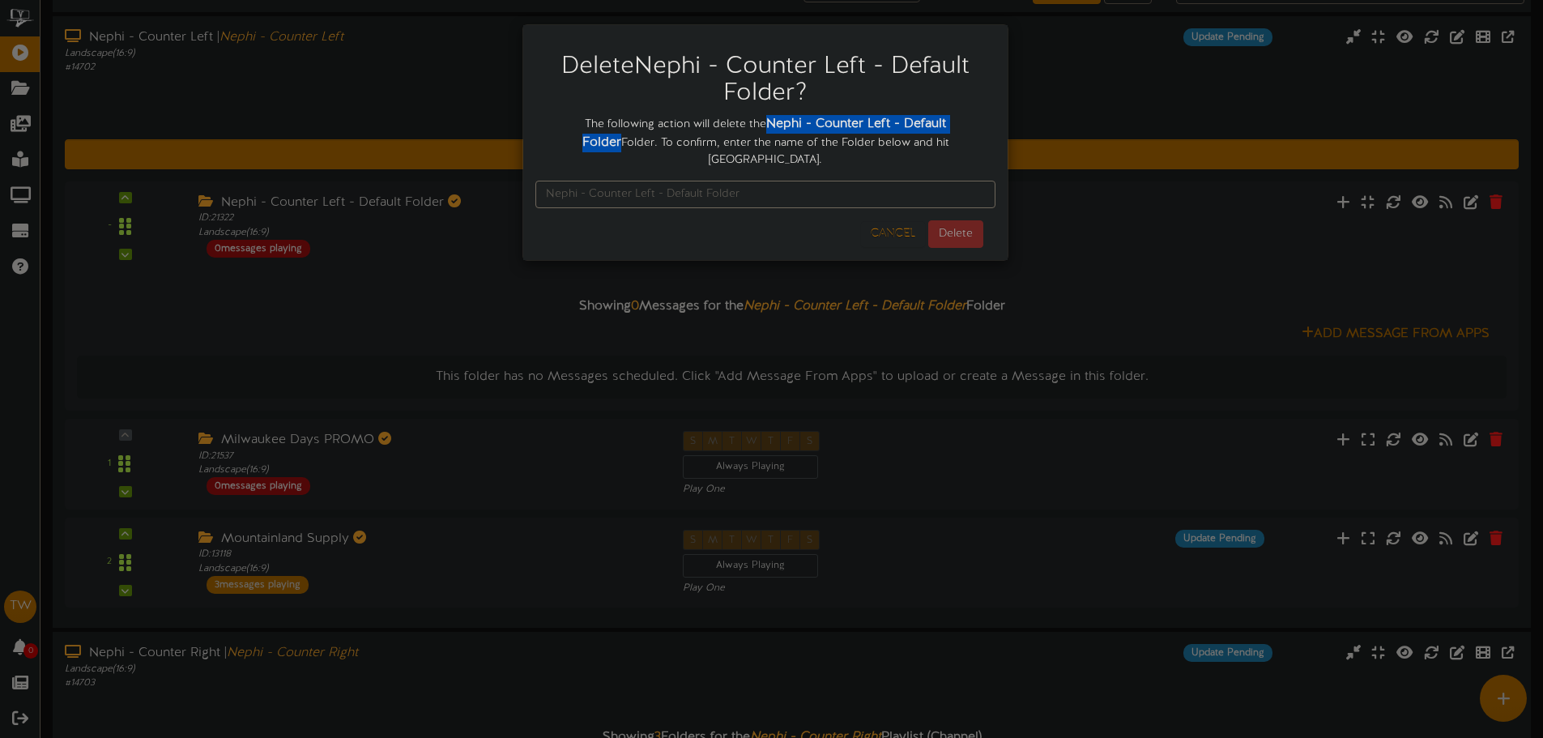
drag, startPoint x: 749, startPoint y: 118, endPoint x: 968, endPoint y: 128, distance: 218.8
click at [947, 128] on strong "Nephi - Counter Left - Default Folder" at bounding box center [764, 133] width 364 height 33
copy strong "Nephi - Counter Left - Default Folder"
click at [735, 181] on input "text" at bounding box center [765, 195] width 460 height 28
paste input "Nephi - Counter Left - Default Folder"
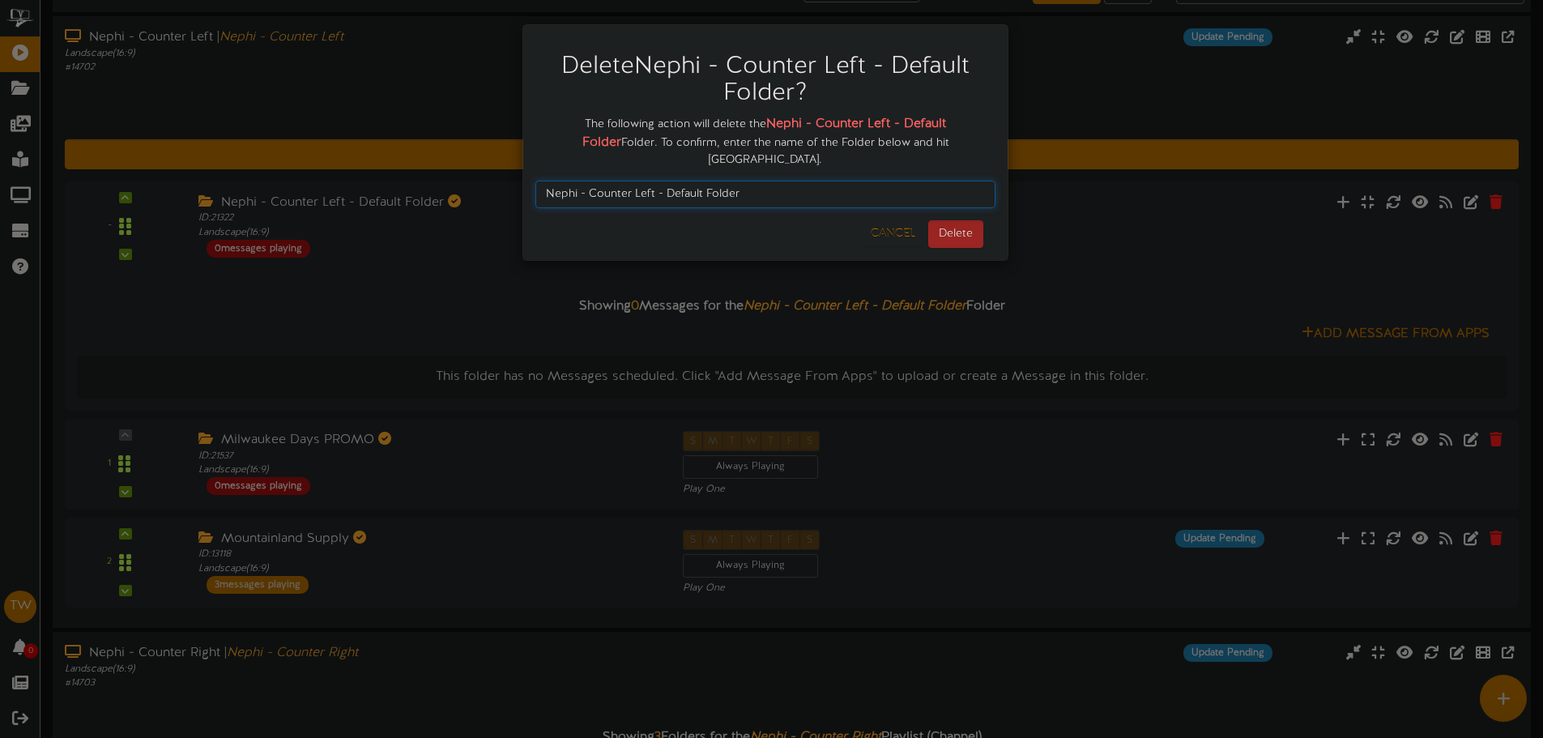
type input "Nephi - Counter Left - Default Folder"
click at [936, 220] on button "Delete" at bounding box center [955, 234] width 55 height 28
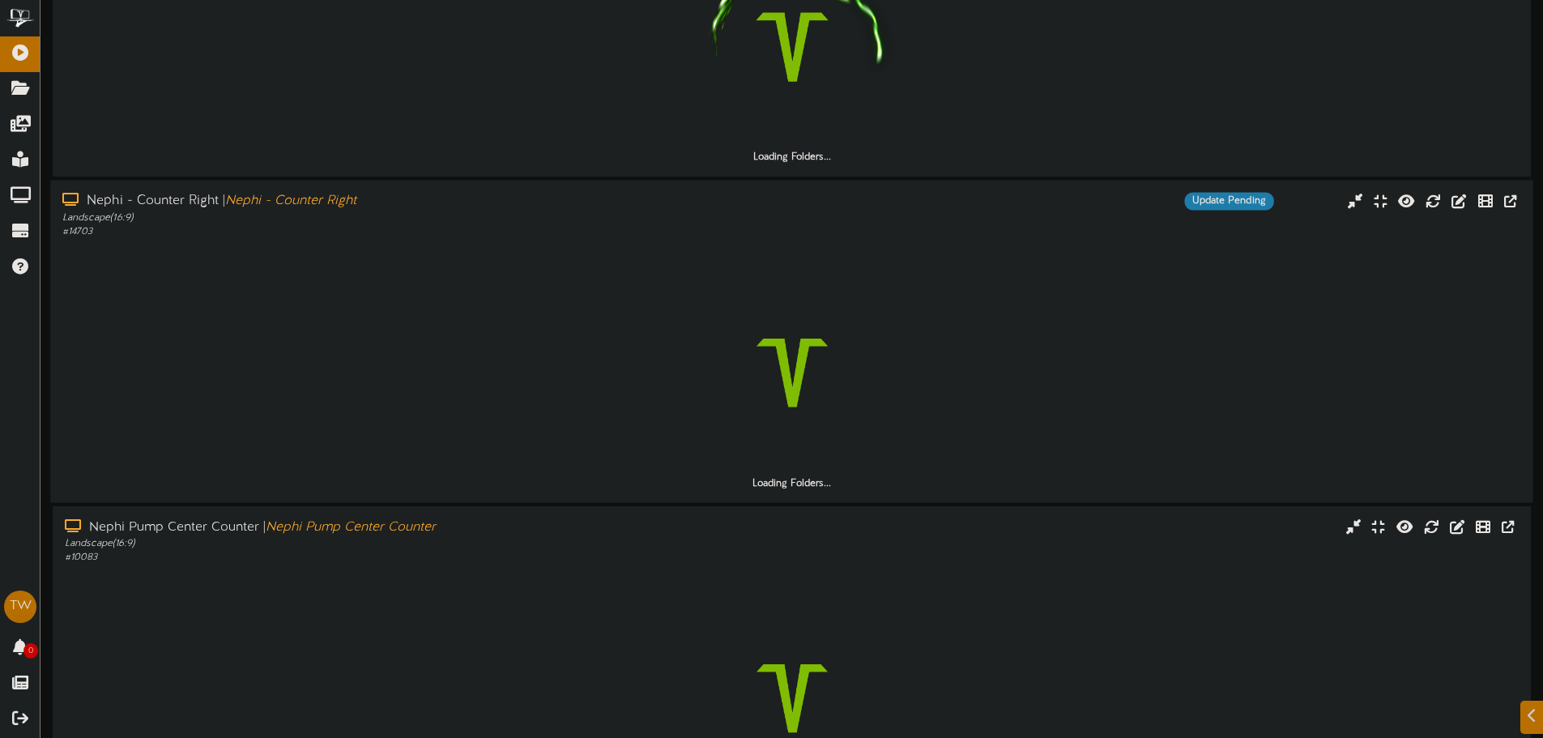
scroll to position [243, 0]
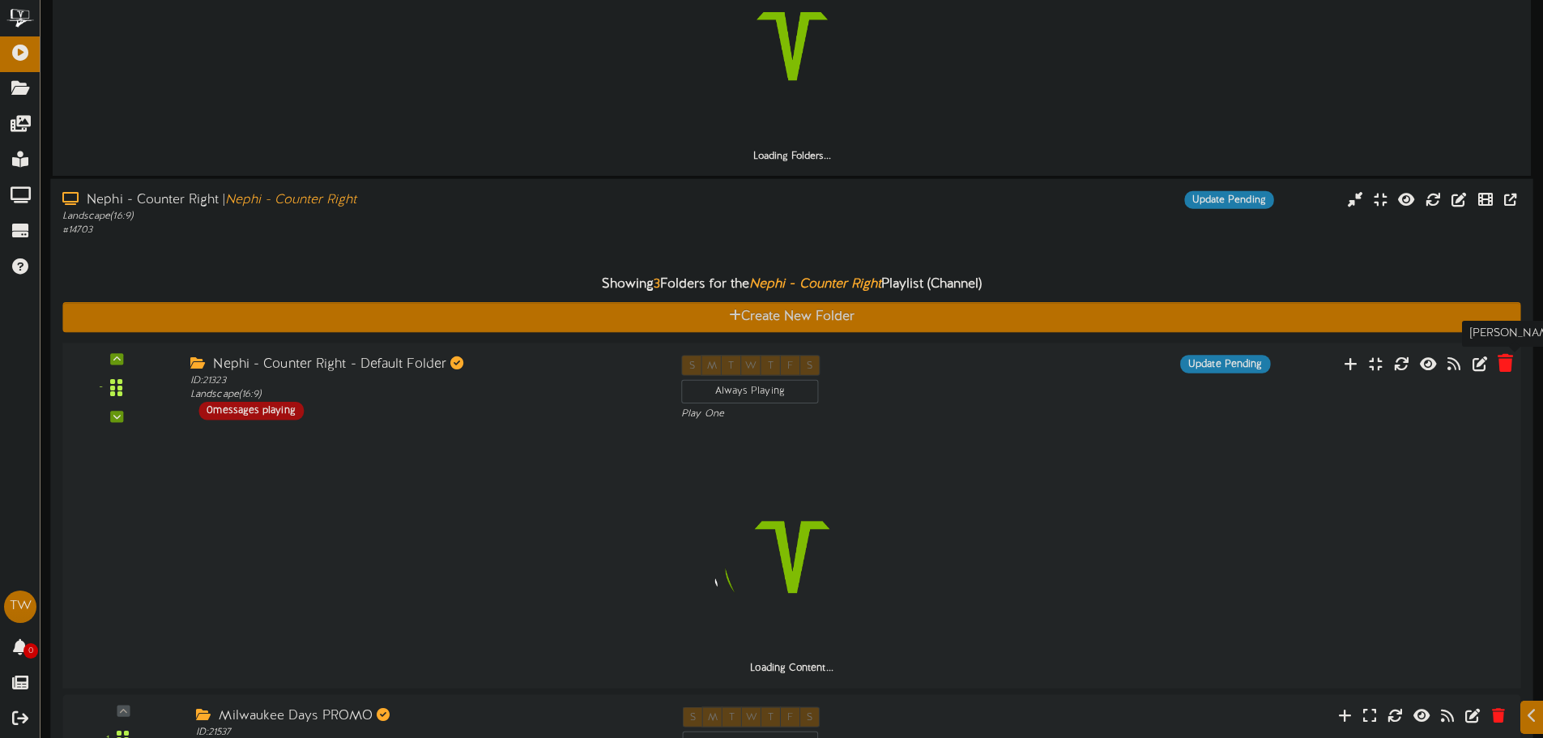
click at [1503, 357] on icon at bounding box center [1504, 363] width 15 height 18
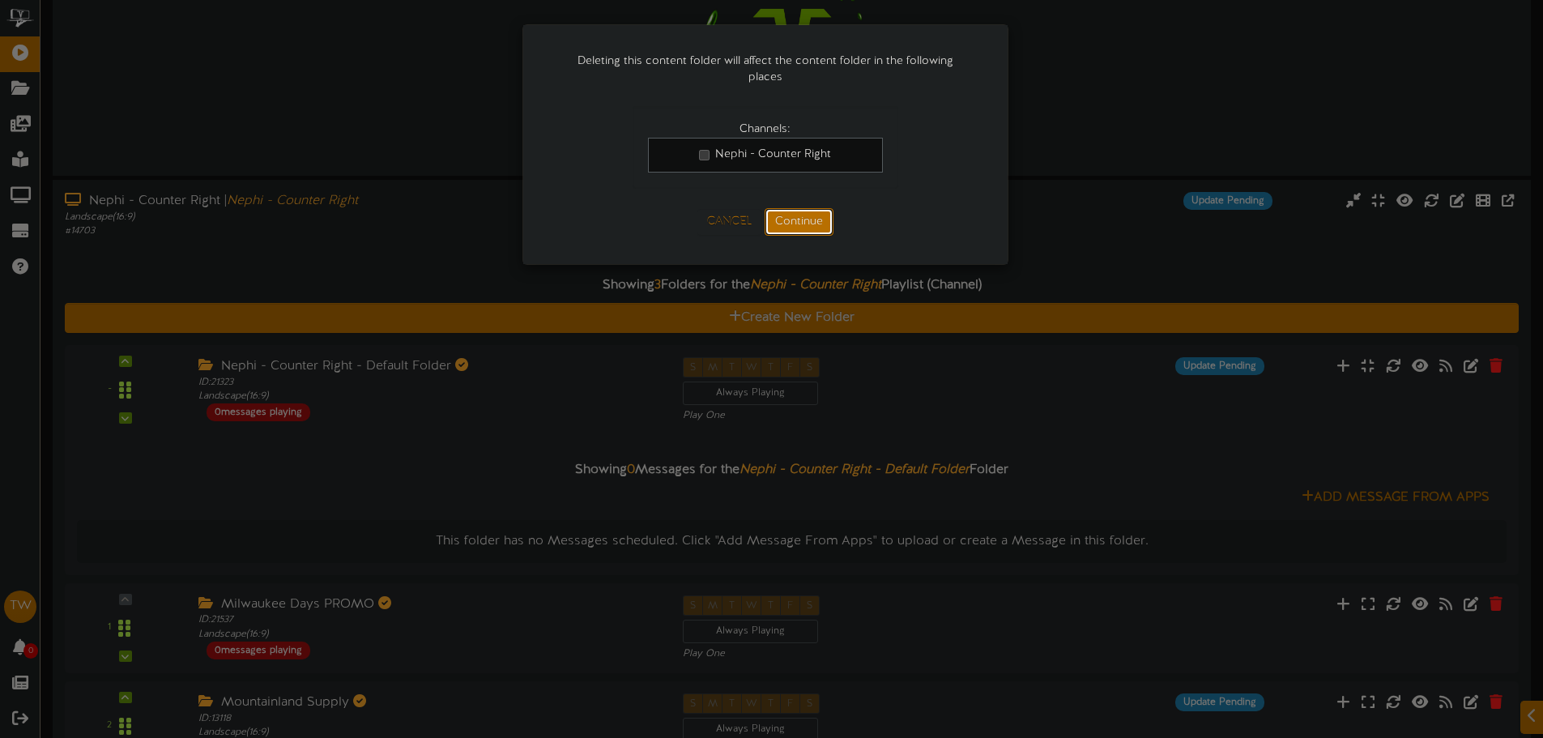
click at [797, 226] on button "Continue" at bounding box center [798, 222] width 69 height 28
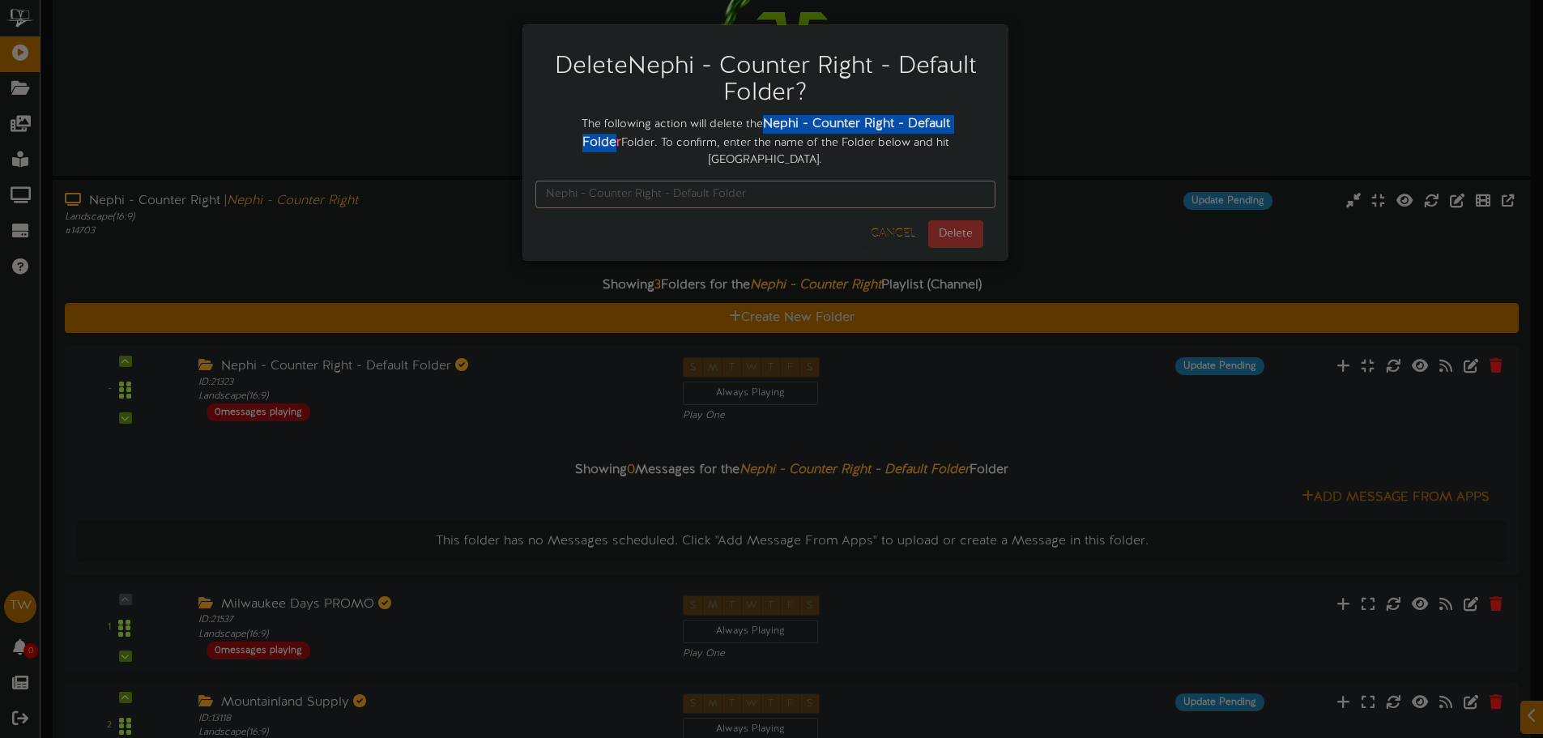
drag, startPoint x: 745, startPoint y: 124, endPoint x: 968, endPoint y: 127, distance: 223.5
click at [950, 127] on strong "Nephi - Counter Right - Default Folder" at bounding box center [766, 133] width 368 height 33
click at [972, 127] on div "The following action will delete the Nephi - Counter Right - Default Folder Fol…" at bounding box center [765, 141] width 460 height 53
drag, startPoint x: 968, startPoint y: 123, endPoint x: 743, endPoint y: 127, distance: 225.9
click at [743, 127] on div "The following action will delete the Nephi - Counter Right - Default Folder Fol…" at bounding box center [765, 141] width 460 height 53
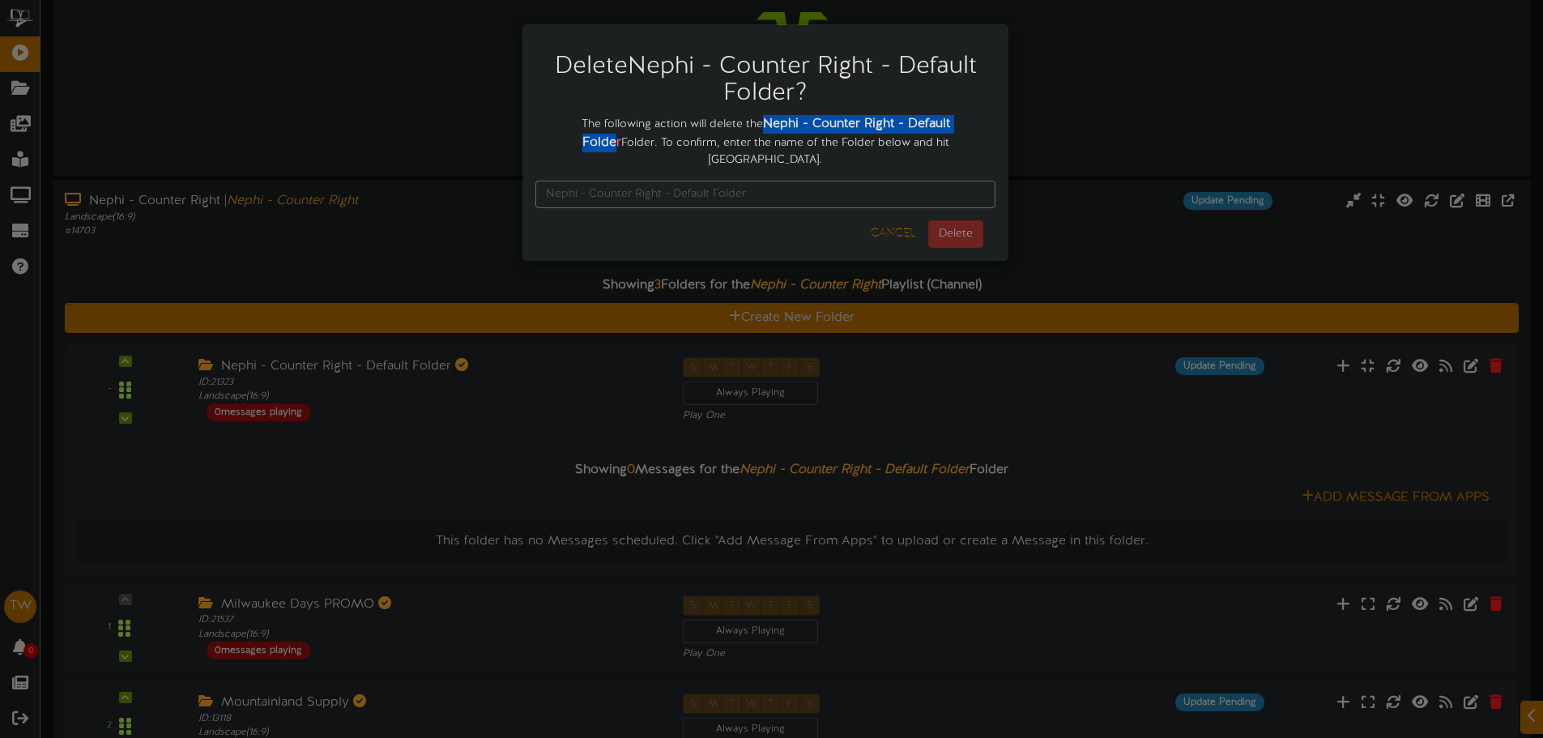
copy strong "Nephi - Counter Right - Default Folde"
click at [613, 188] on input "text" at bounding box center [765, 195] width 460 height 28
paste input "Nephi - Counter Right - Default Folde"
type input "Nephi - Counter Right - Default Folder"
click at [939, 220] on button "Delete" at bounding box center [955, 234] width 55 height 28
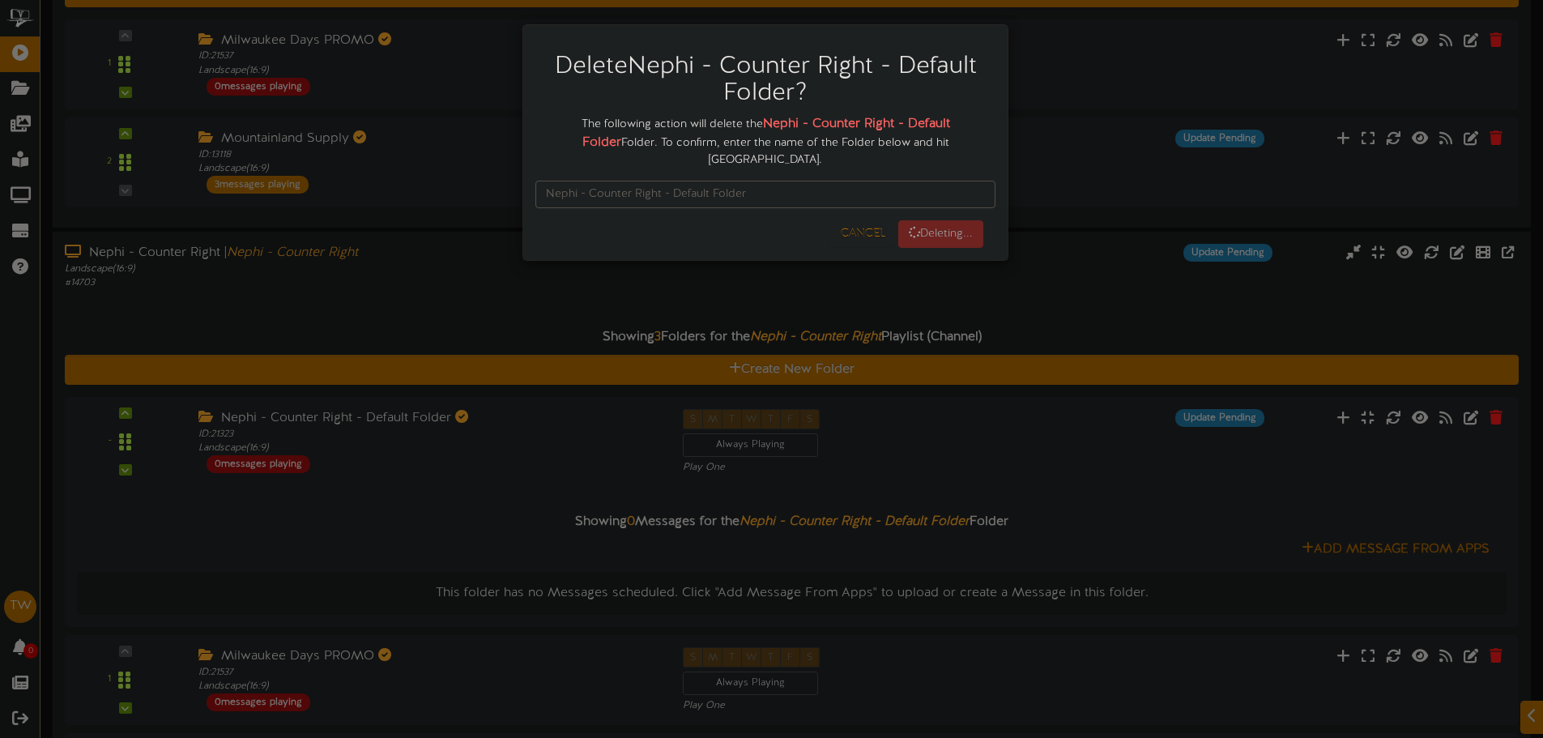
scroll to position [0, 0]
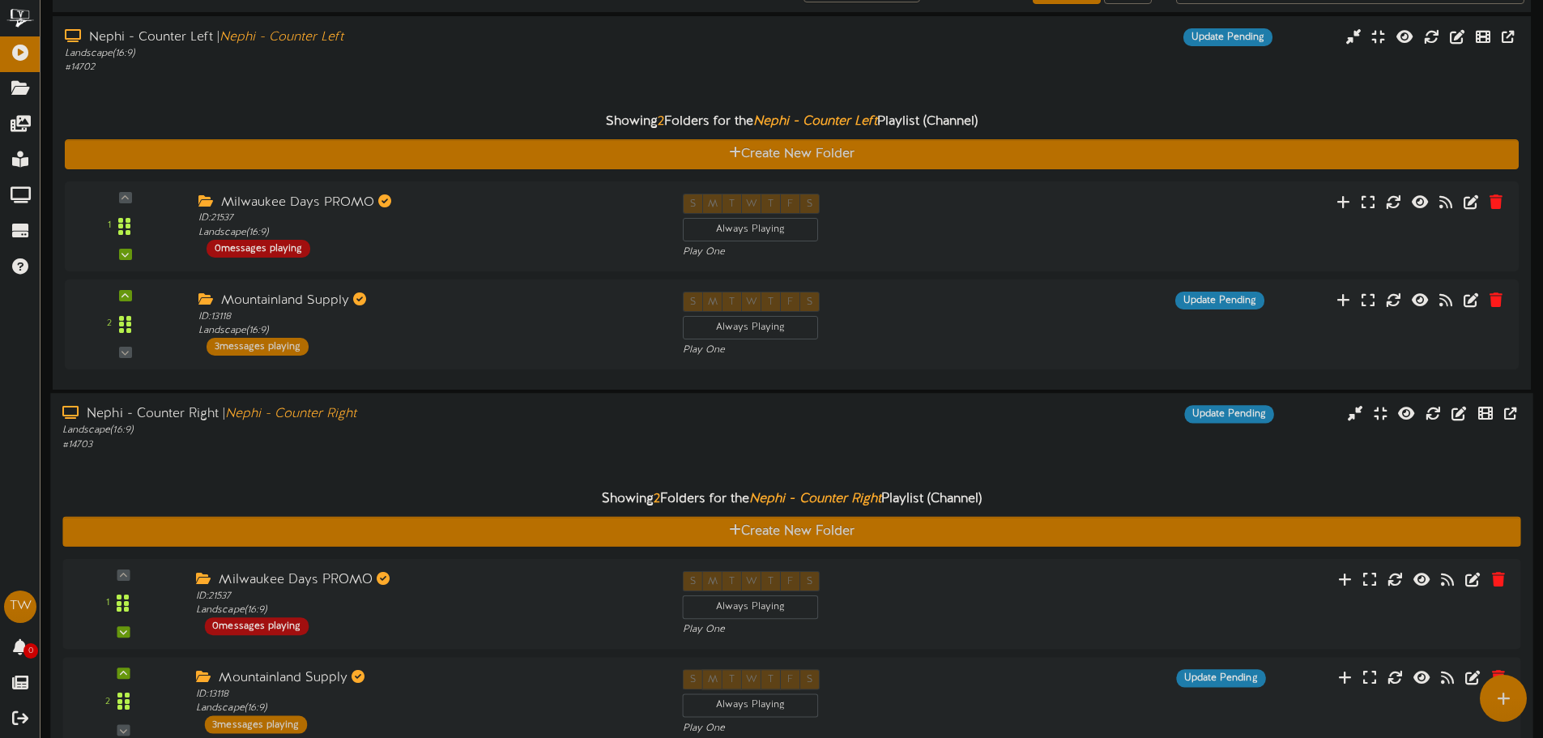
click at [500, 419] on div "Nephi - Counter Right | Nephi - Counter Right" at bounding box center [359, 414] width 594 height 19
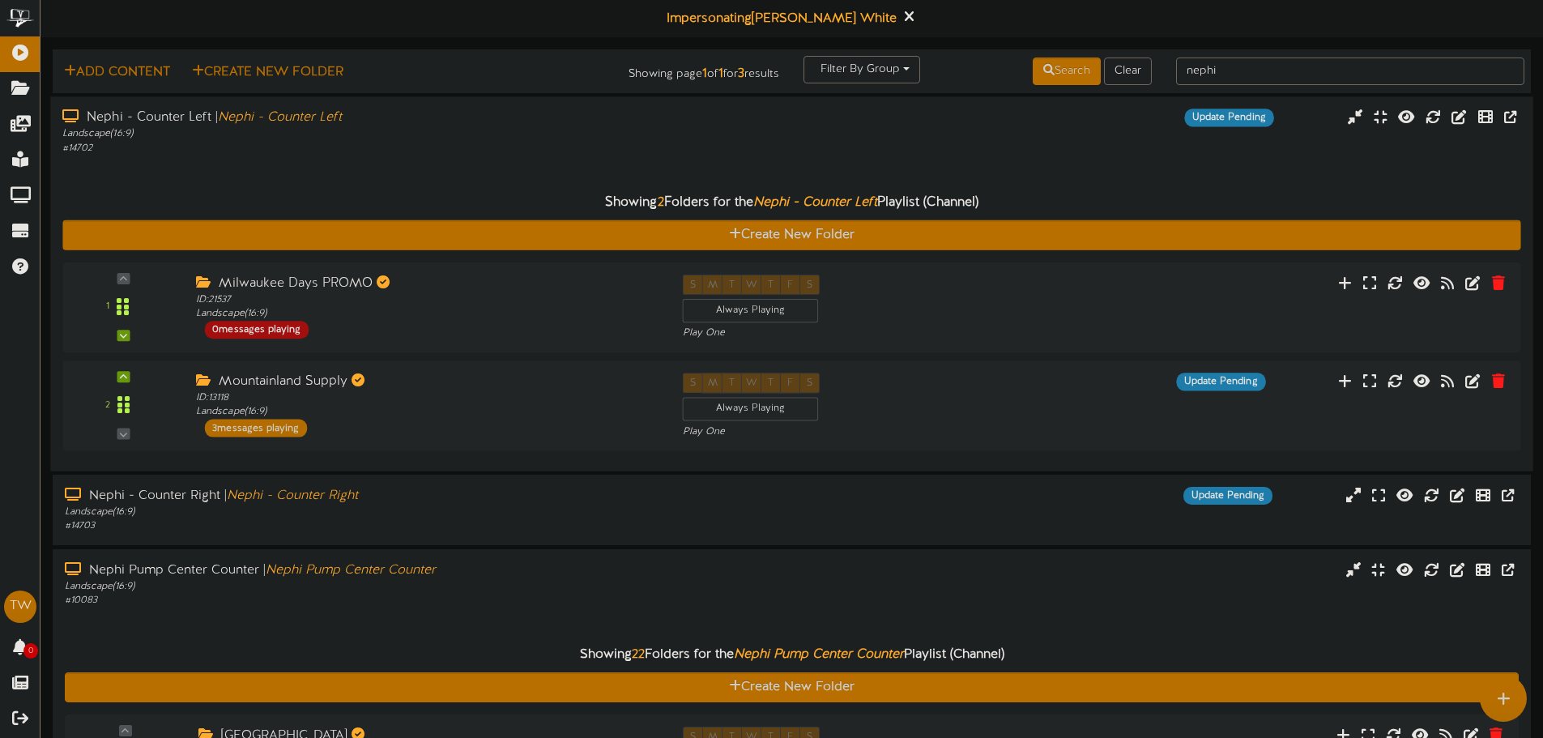
click at [376, 148] on div "# 14702" at bounding box center [359, 148] width 594 height 14
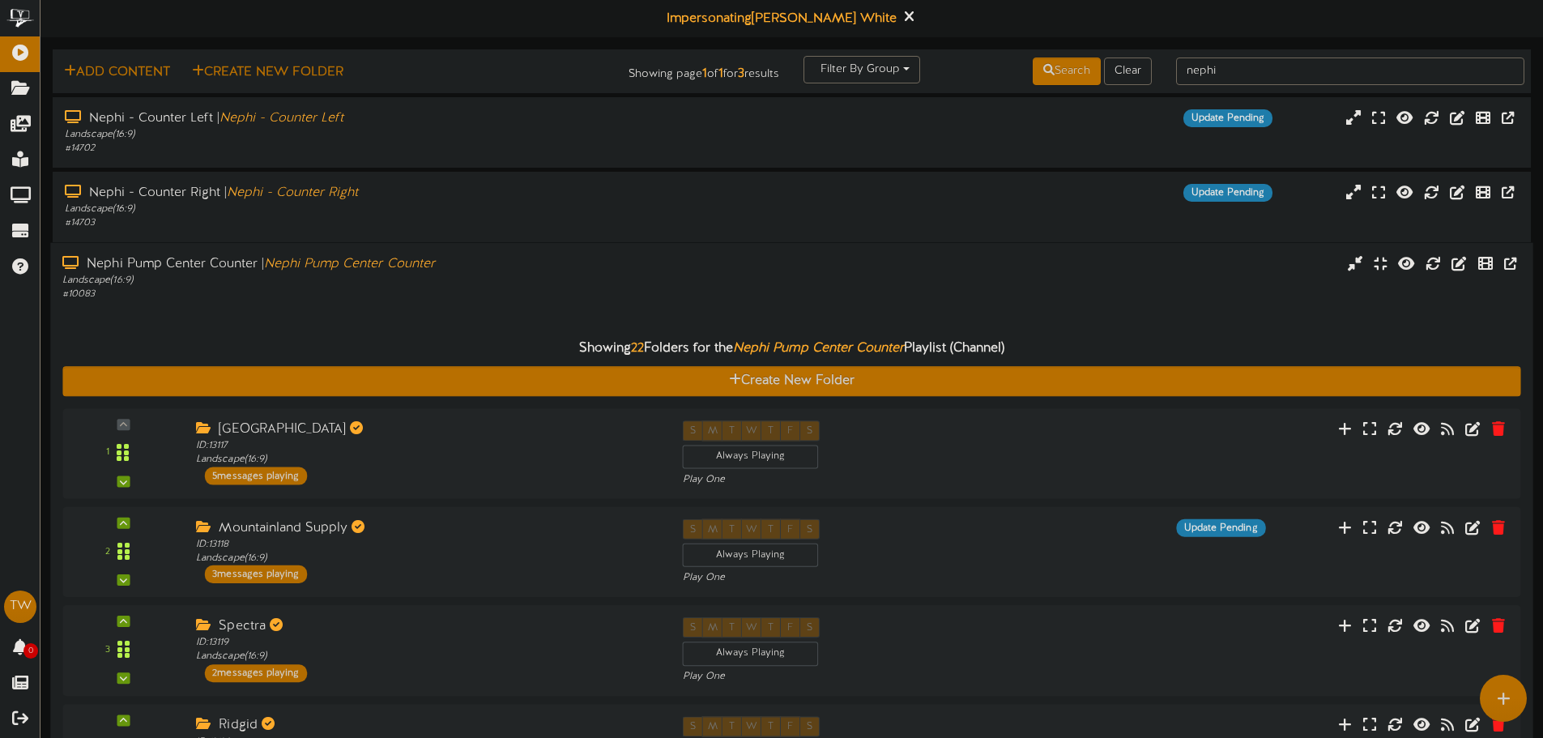
click at [345, 289] on div "# 10083" at bounding box center [359, 294] width 594 height 14
